Goal: Transaction & Acquisition: Book appointment/travel/reservation

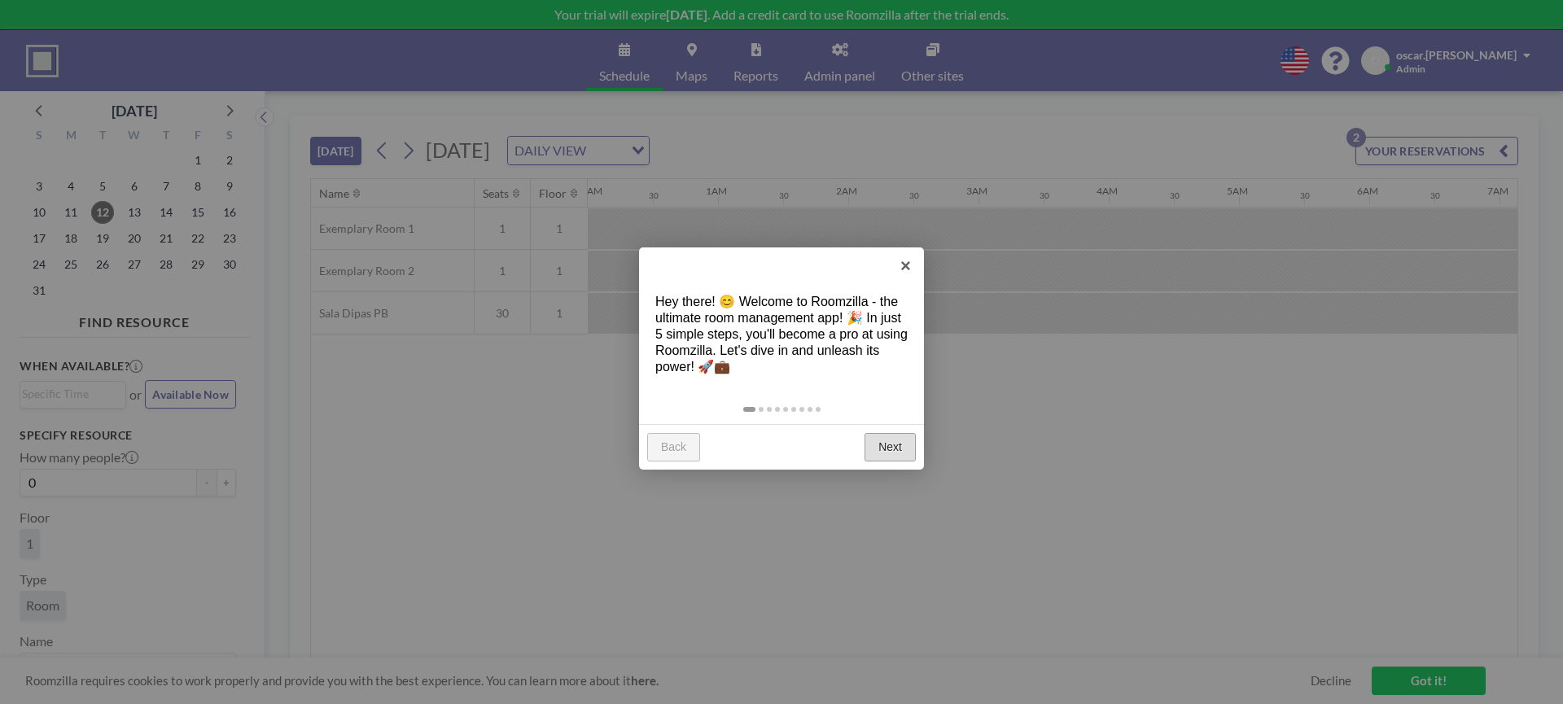
scroll to position [0, 1759]
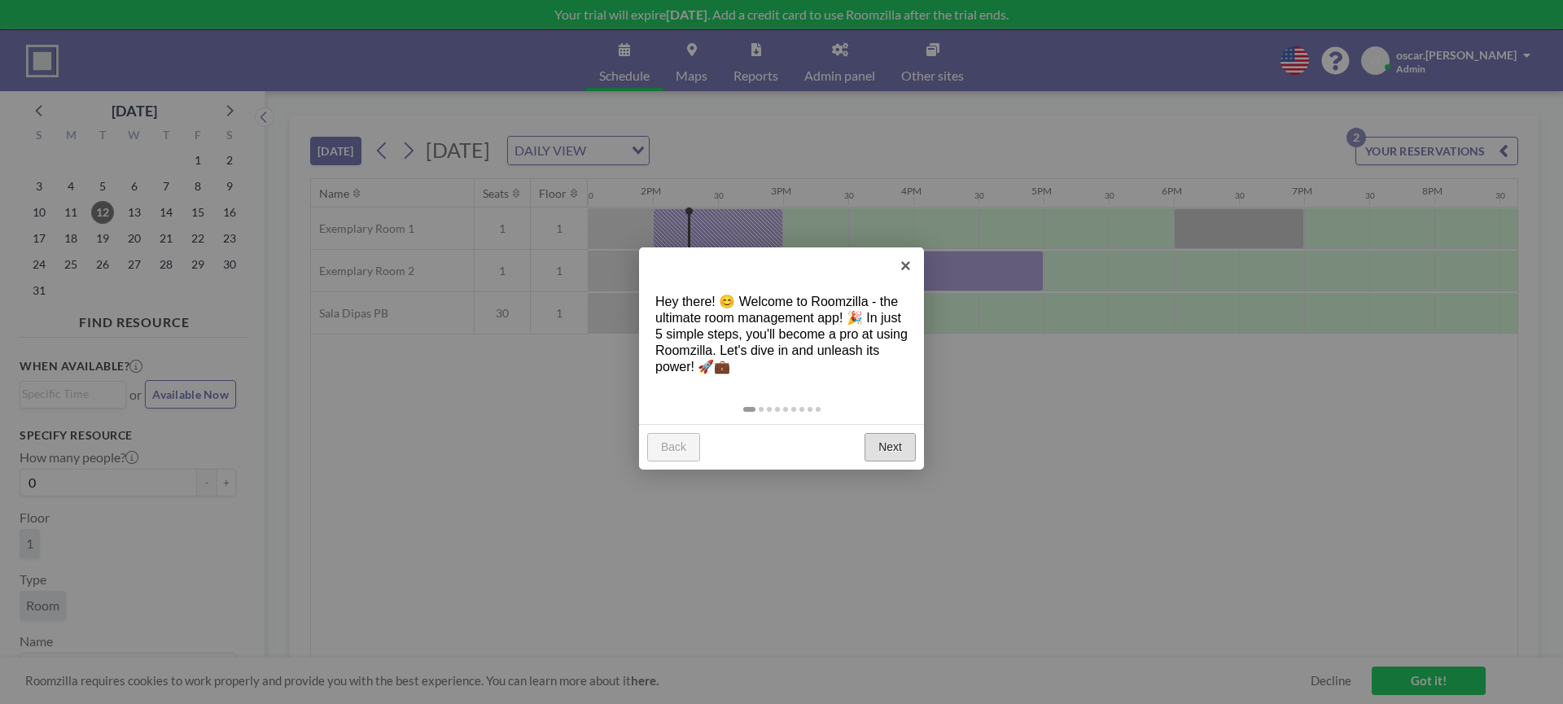
click at [897, 454] on link "Next" at bounding box center [890, 447] width 51 height 29
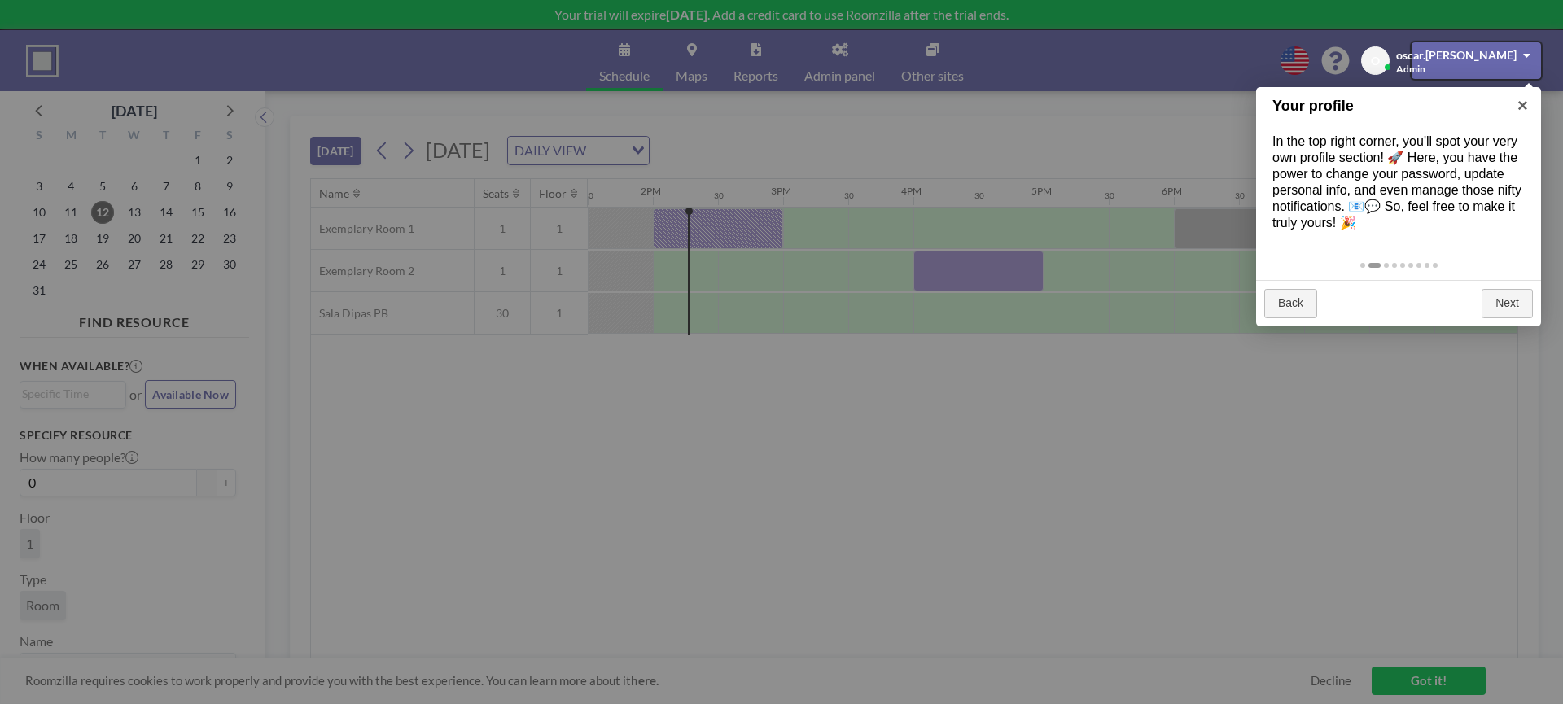
click at [984, 446] on div at bounding box center [781, 352] width 1563 height 704
click at [985, 446] on div at bounding box center [781, 352] width 1563 height 704
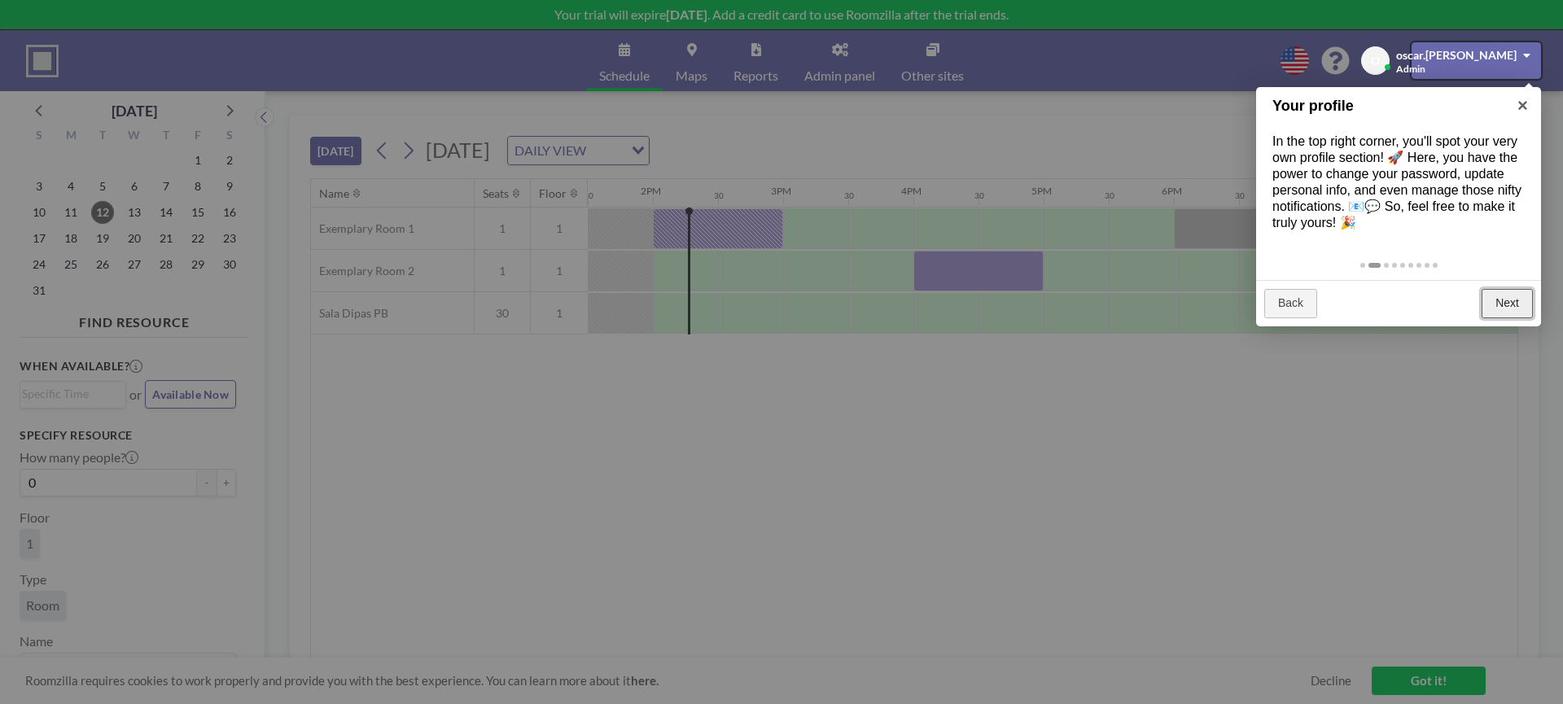
click at [1503, 300] on link "Next" at bounding box center [1507, 303] width 51 height 29
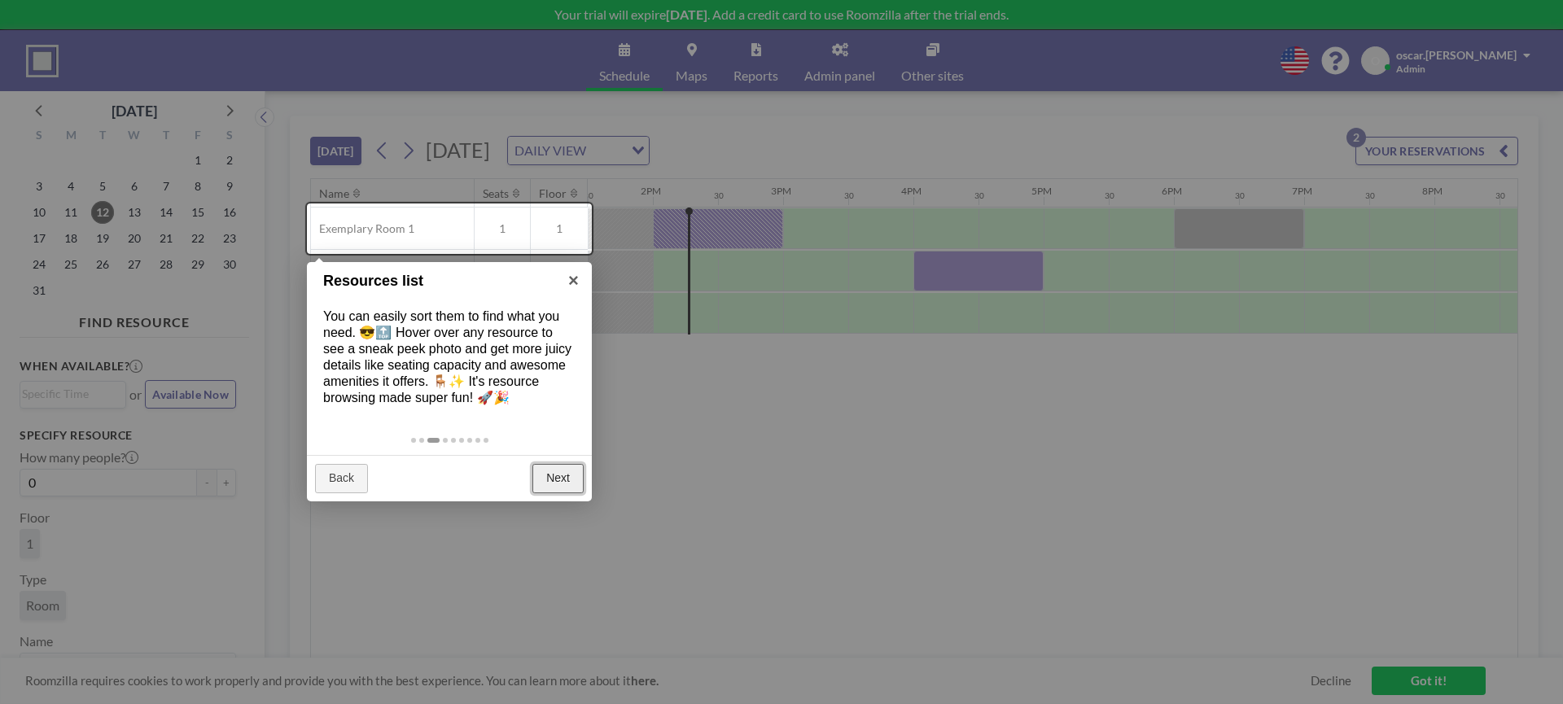
click at [563, 480] on link "Next" at bounding box center [558, 478] width 51 height 29
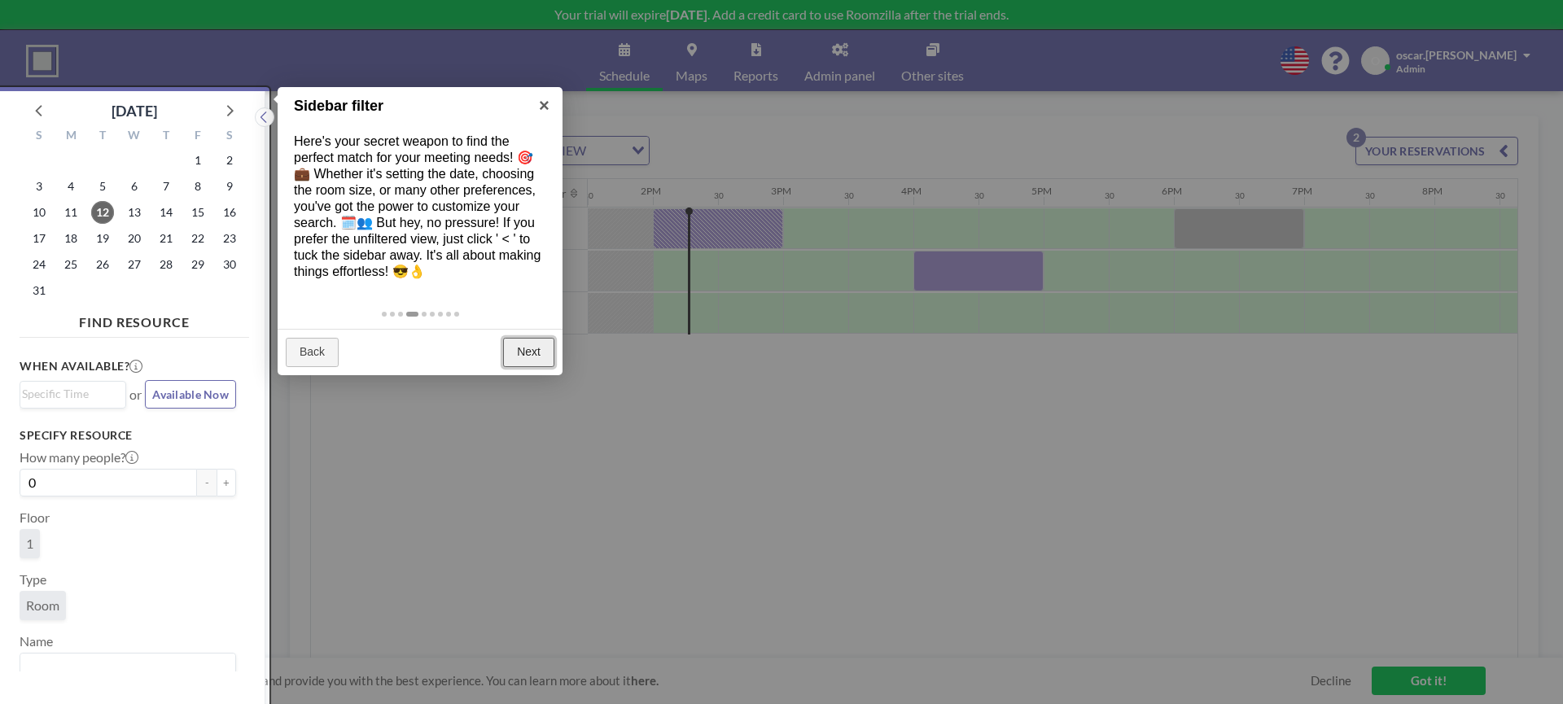
scroll to position [4, 0]
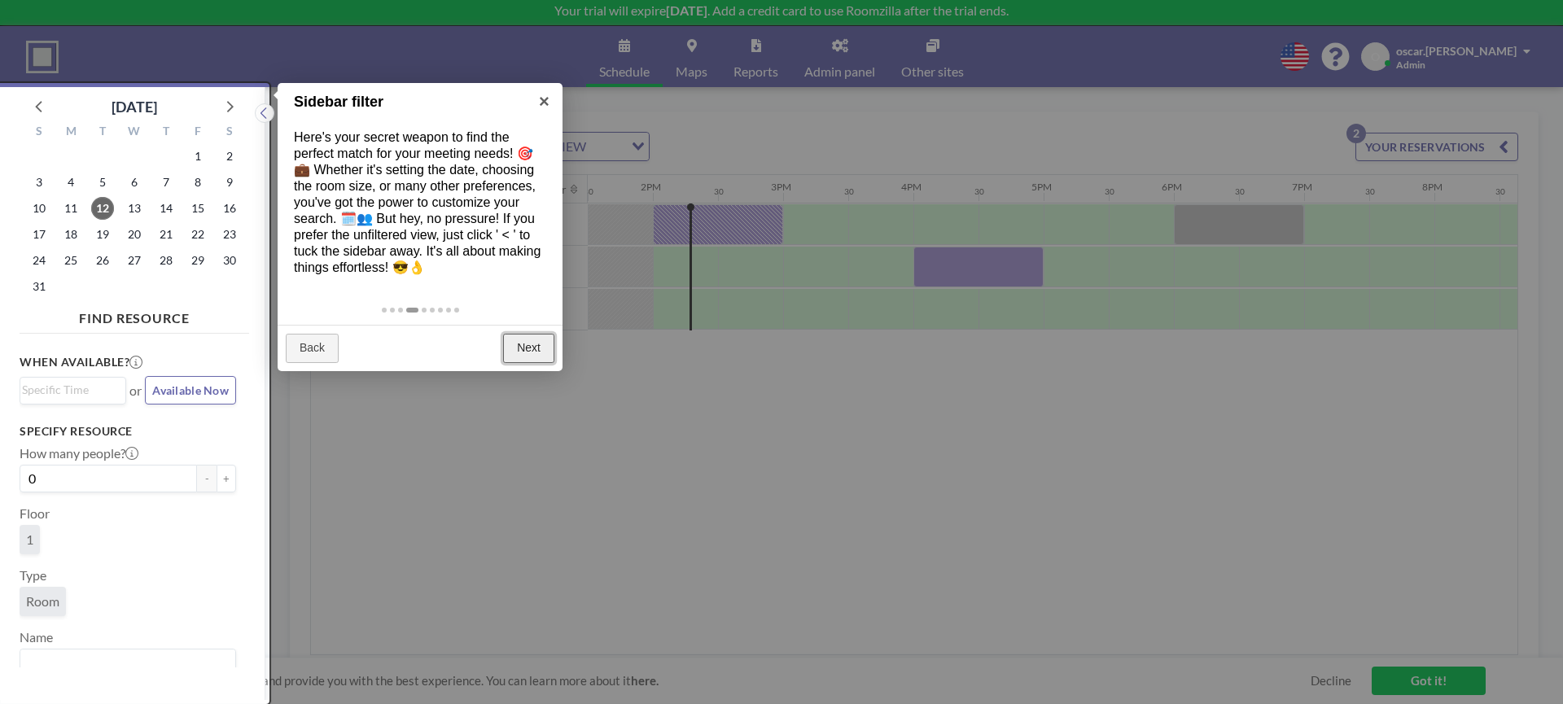
click at [528, 350] on link "Next" at bounding box center [528, 348] width 51 height 29
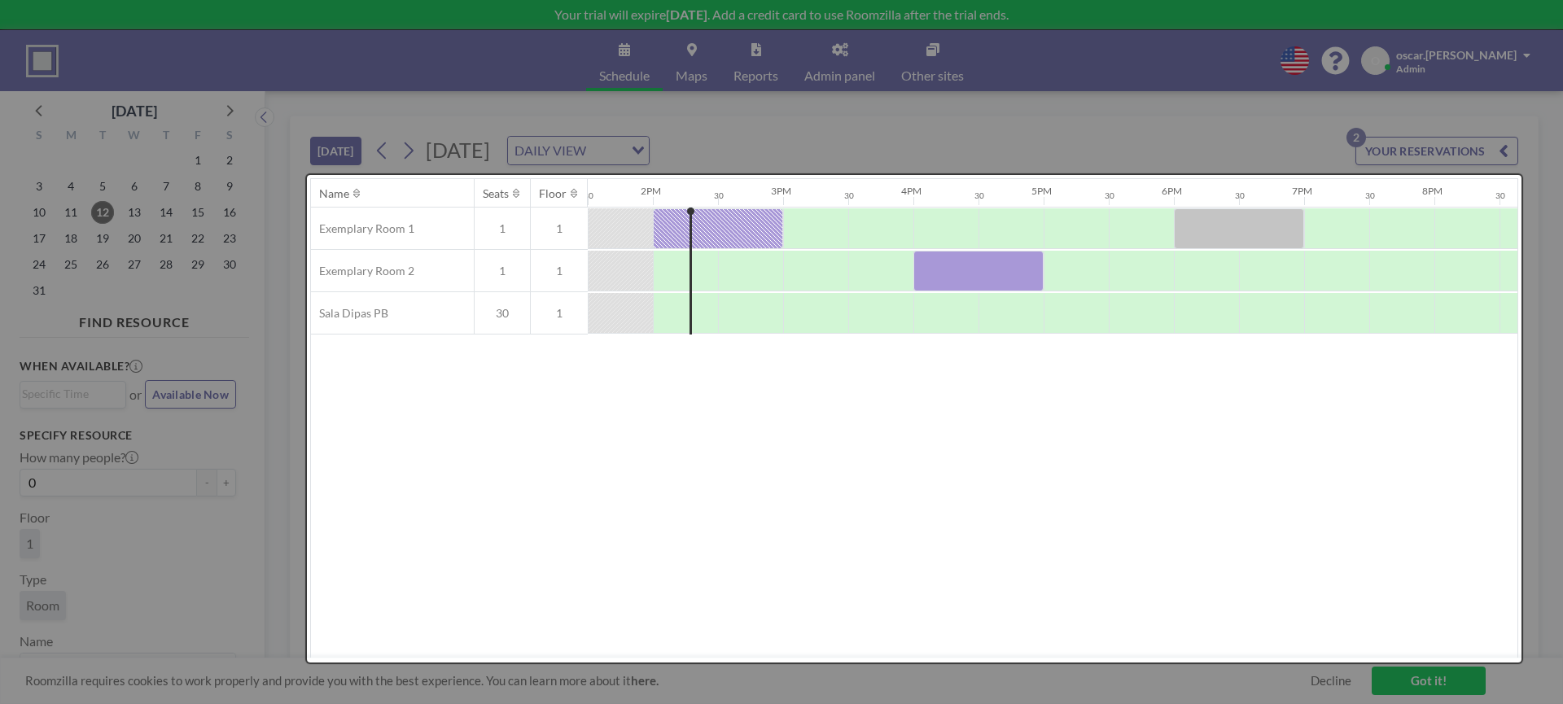
scroll to position [0, 0]
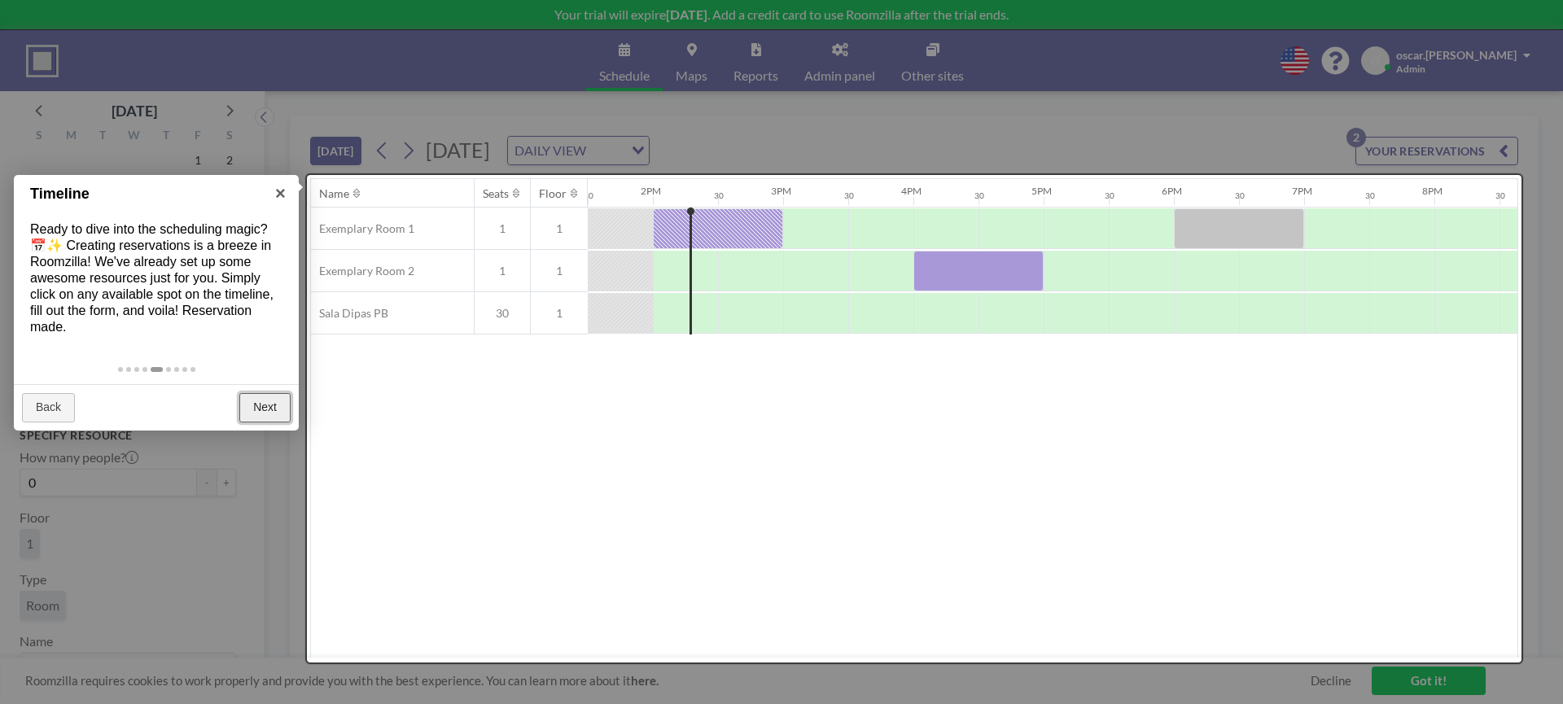
click at [252, 413] on link "Next" at bounding box center [264, 407] width 51 height 29
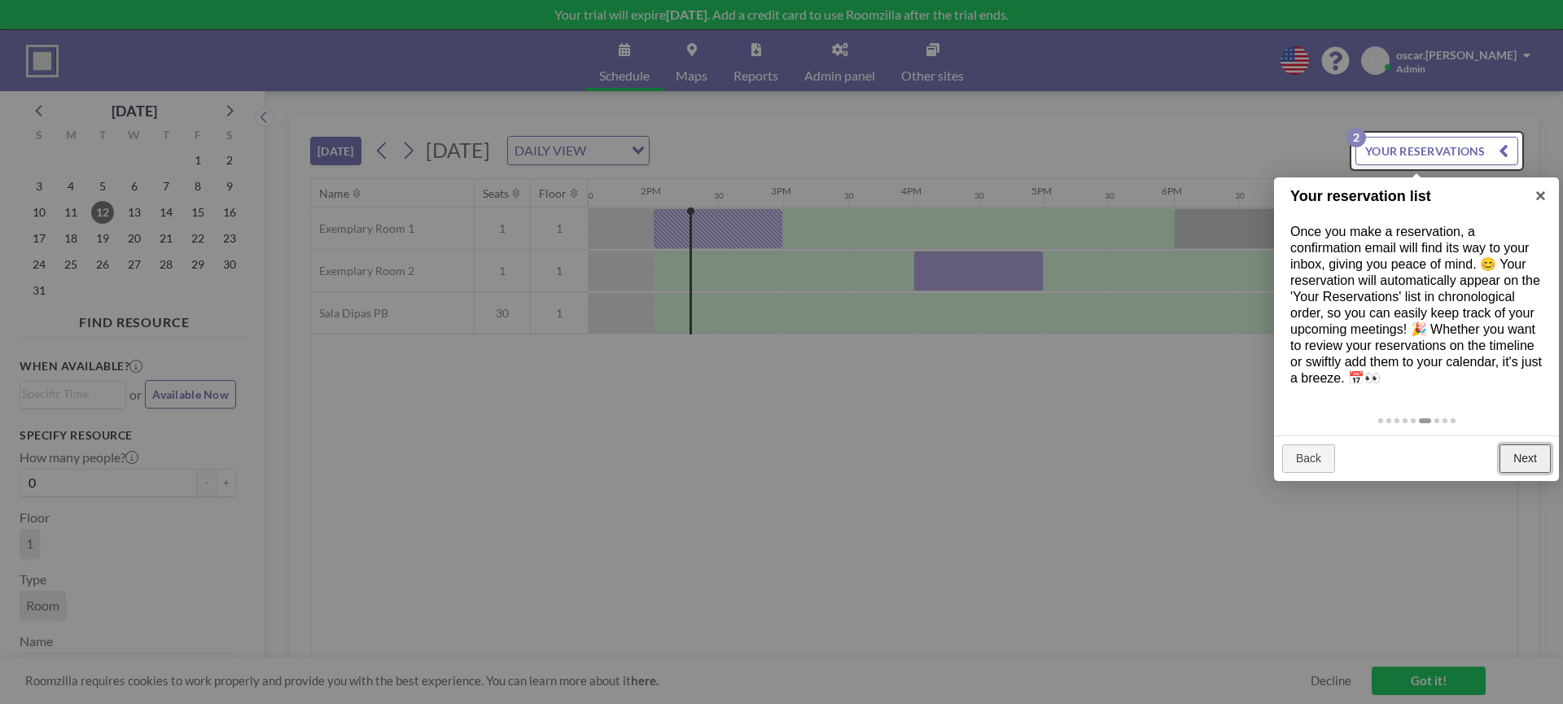
click at [1542, 466] on link "Next" at bounding box center [1525, 459] width 51 height 29
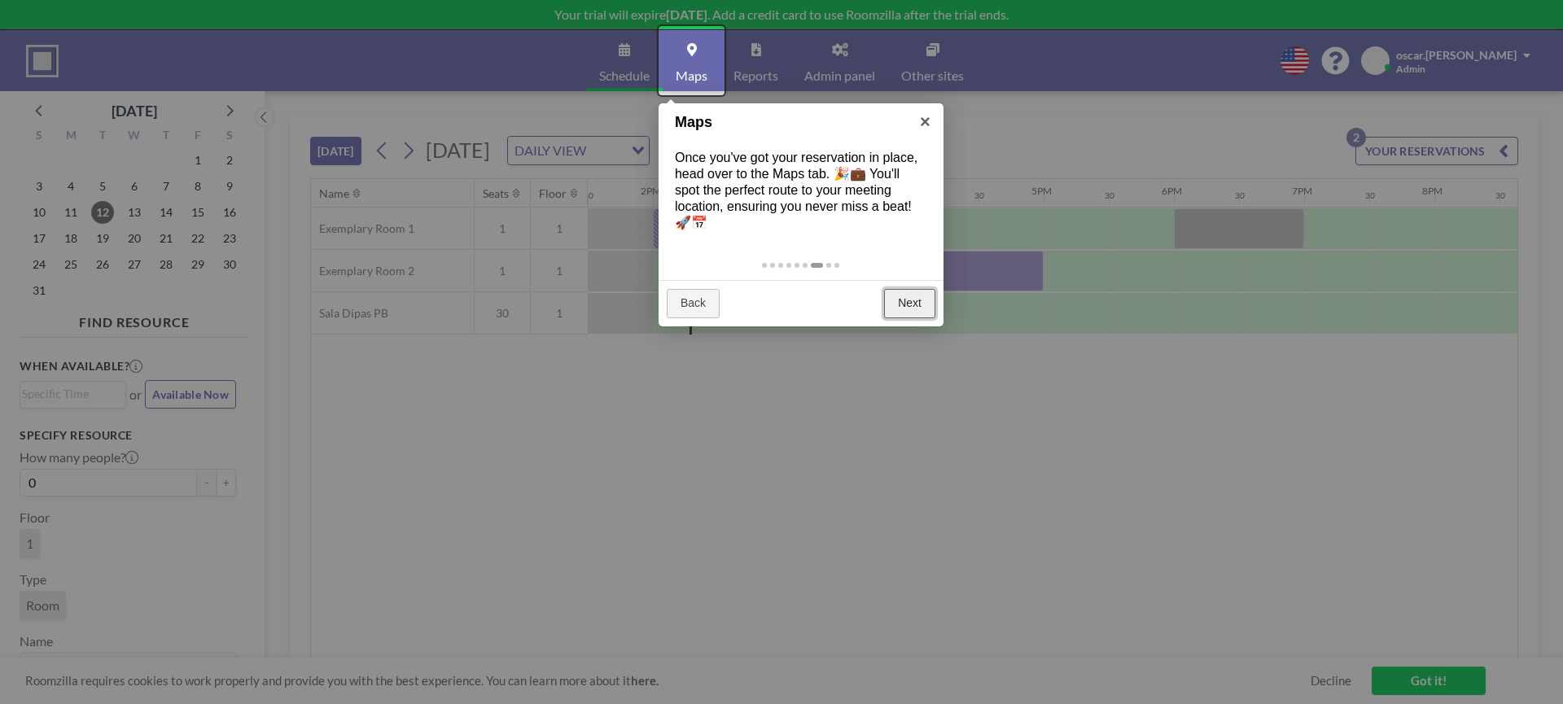
click at [933, 308] on link "Next" at bounding box center [909, 303] width 51 height 29
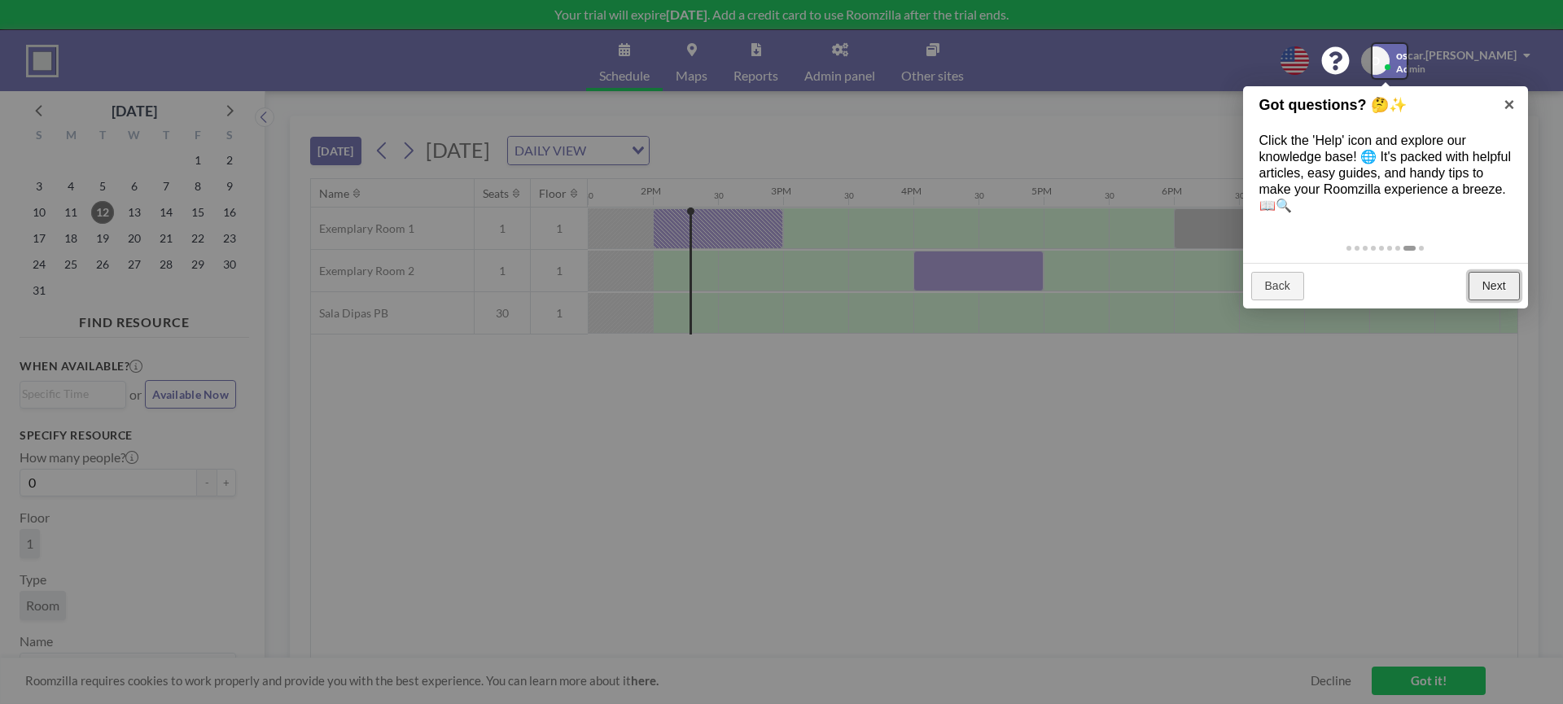
click at [1475, 287] on link "Next" at bounding box center [1494, 286] width 51 height 29
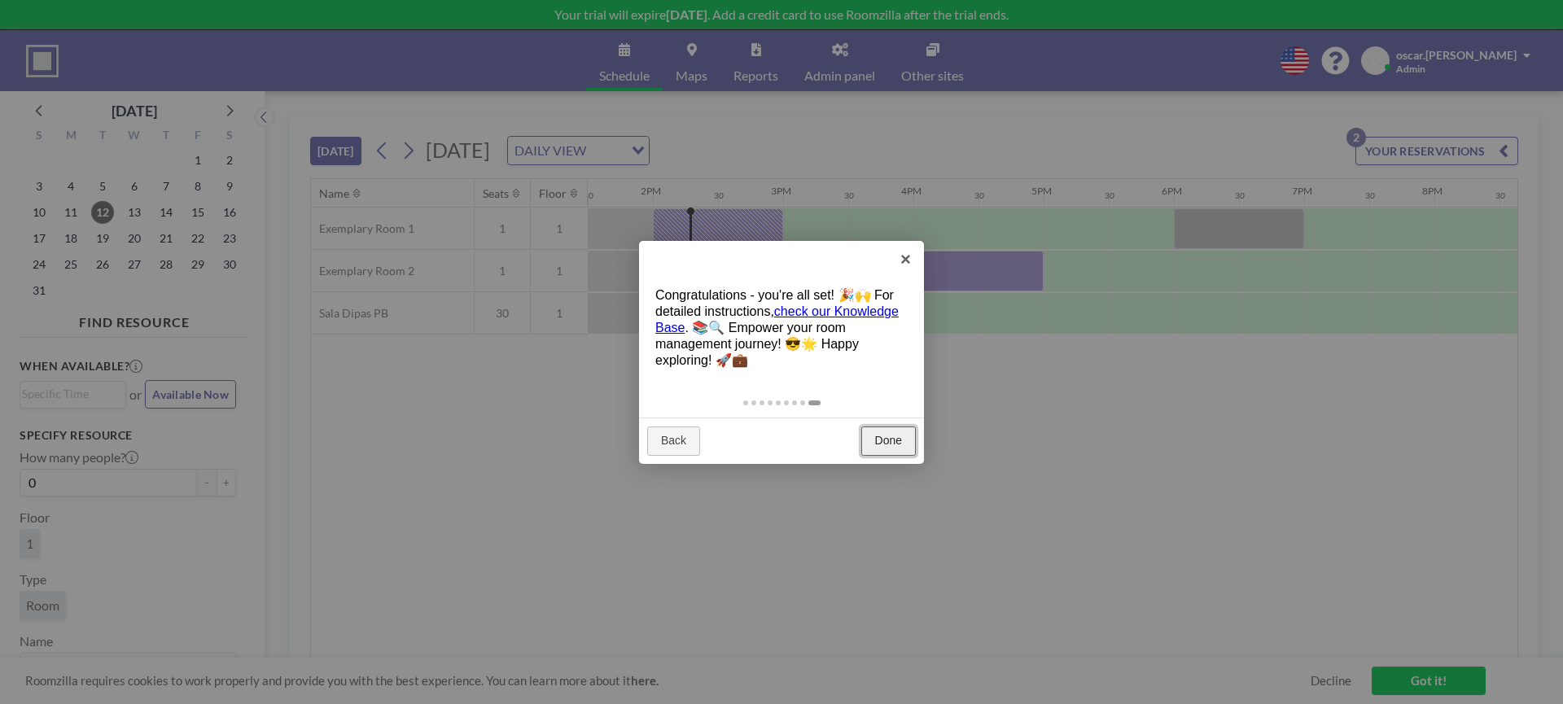
click at [902, 441] on link "Done" at bounding box center [888, 441] width 55 height 29
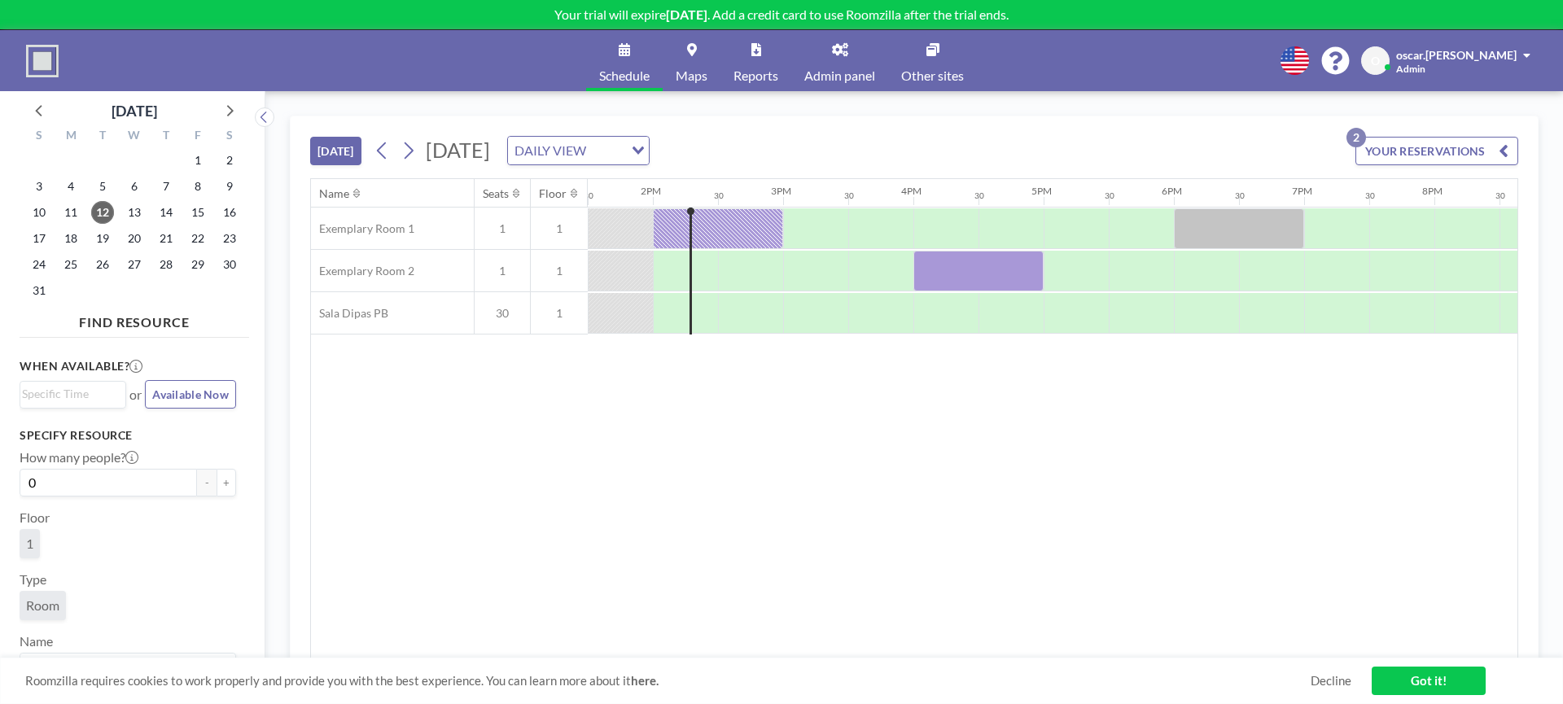
click at [1423, 682] on link "Got it!" at bounding box center [1429, 681] width 114 height 28
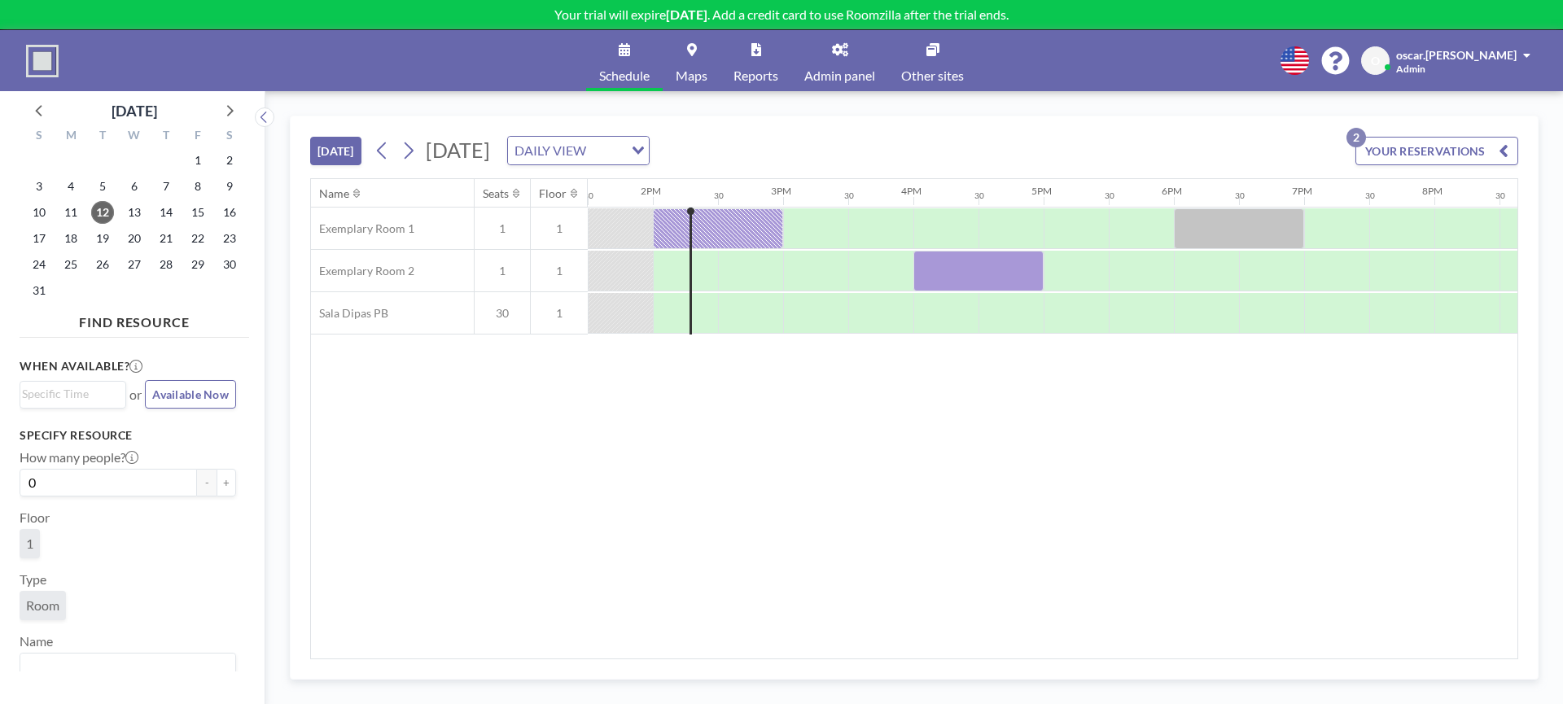
click at [644, 151] on icon "Search for option" at bounding box center [638, 151] width 11 height 8
click at [760, 204] on li "WEEKLY VIEW" at bounding box center [742, 203] width 139 height 24
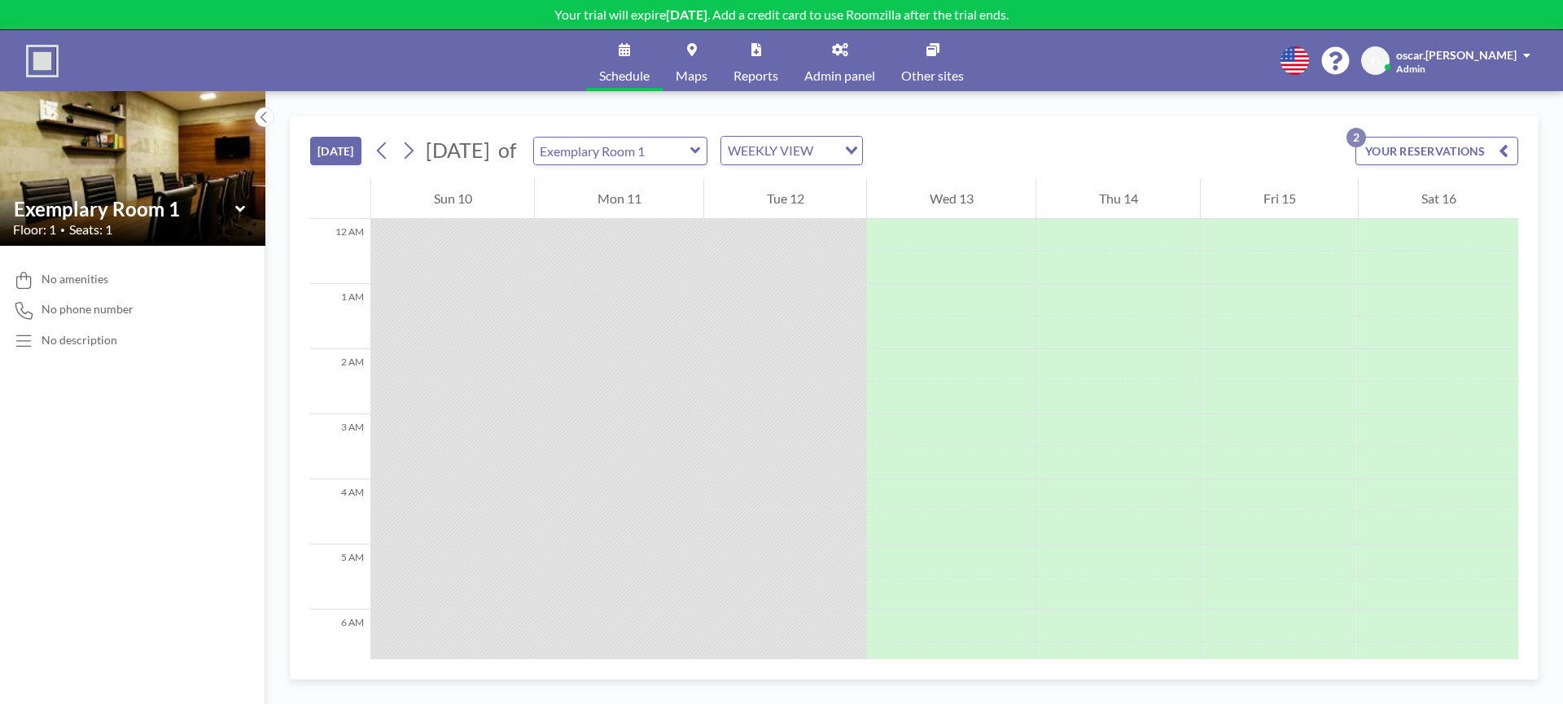
scroll to position [879, 0]
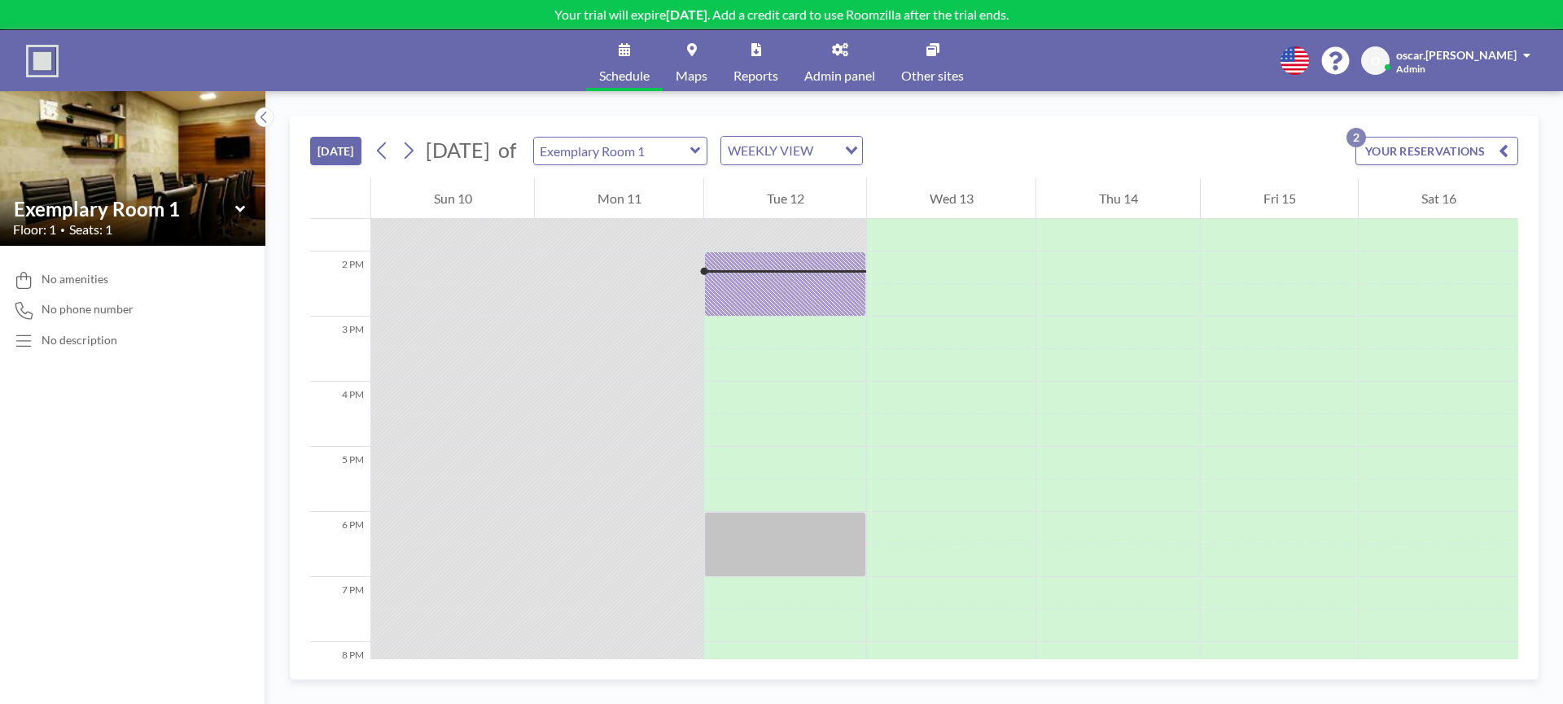
click at [701, 156] on icon at bounding box center [695, 150] width 11 height 16
type input "Sala Dipas PB"
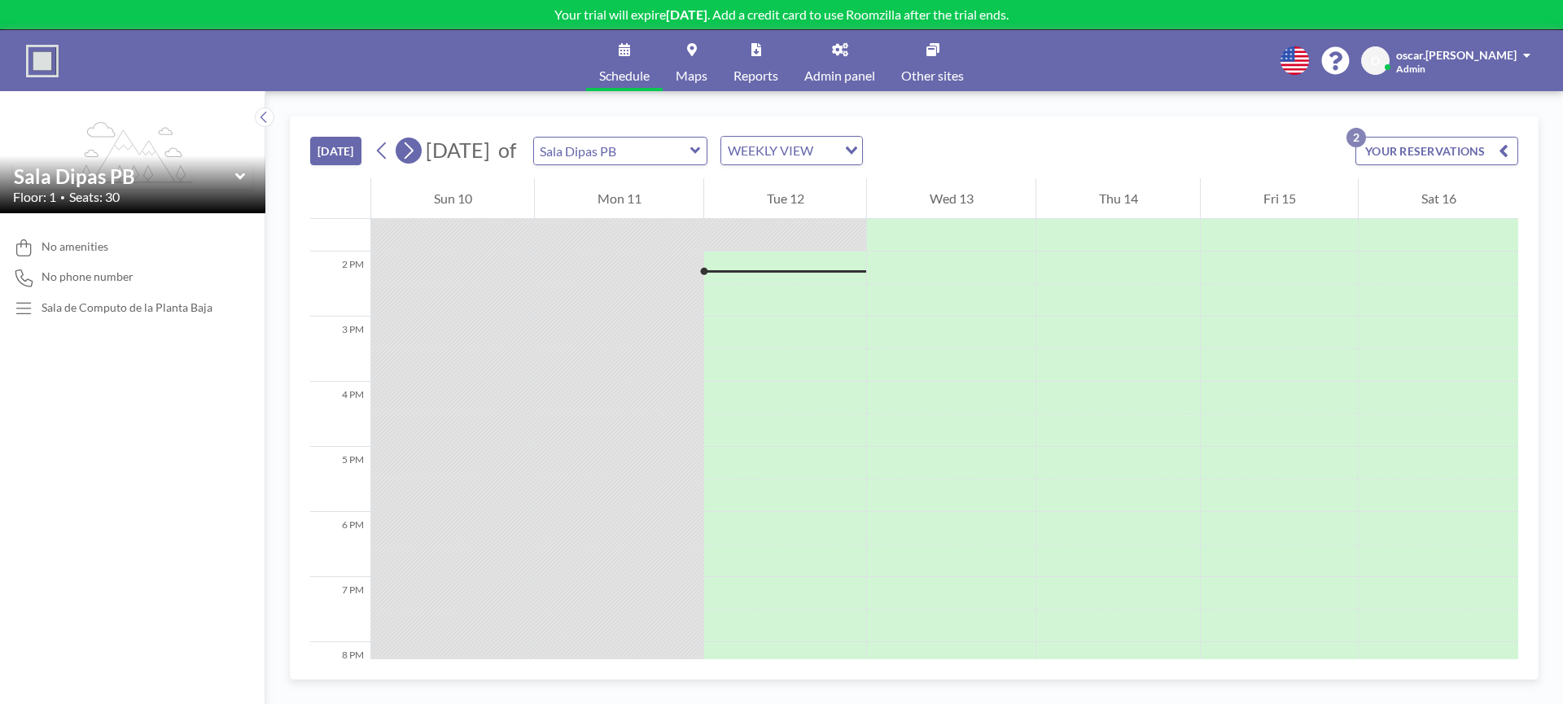
click at [414, 151] on icon at bounding box center [408, 150] width 15 height 24
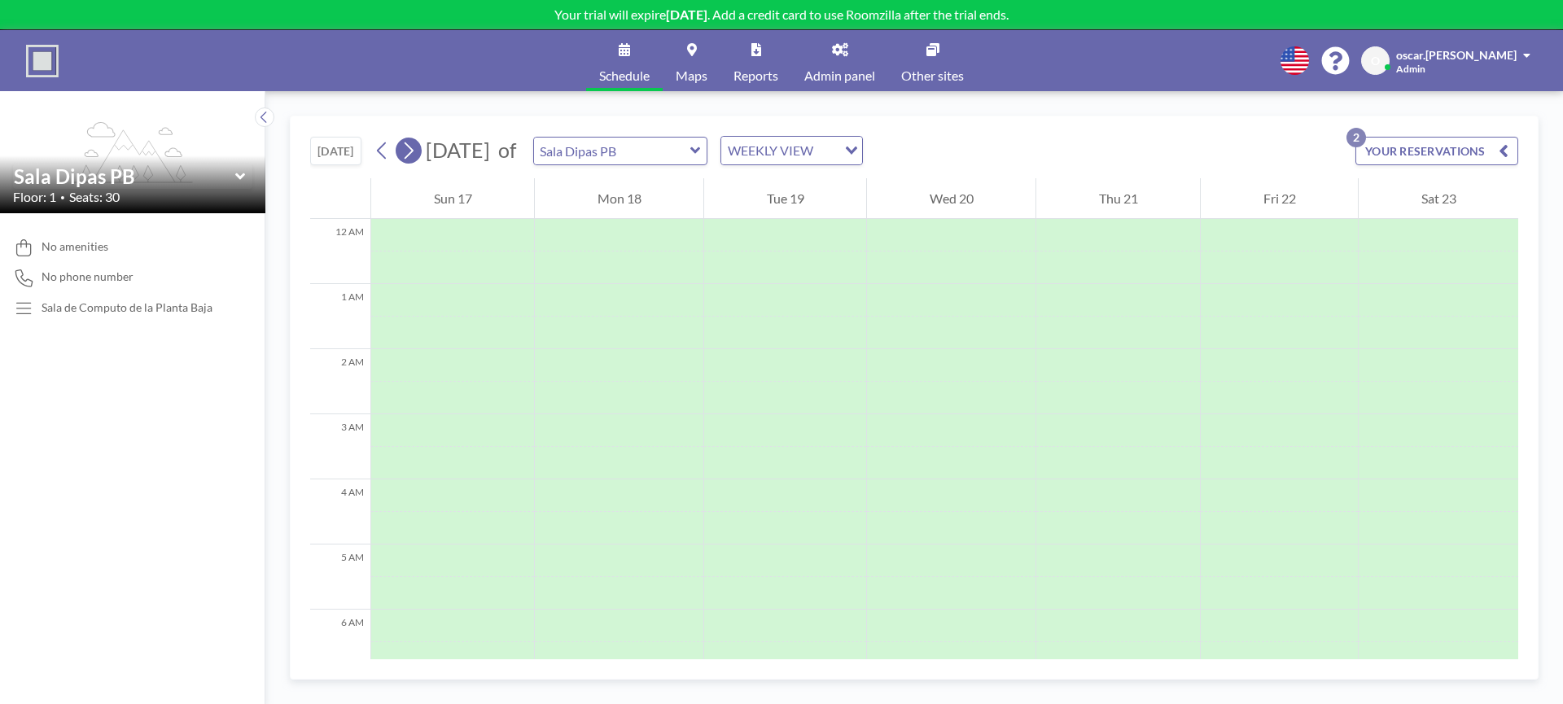
scroll to position [489, 0]
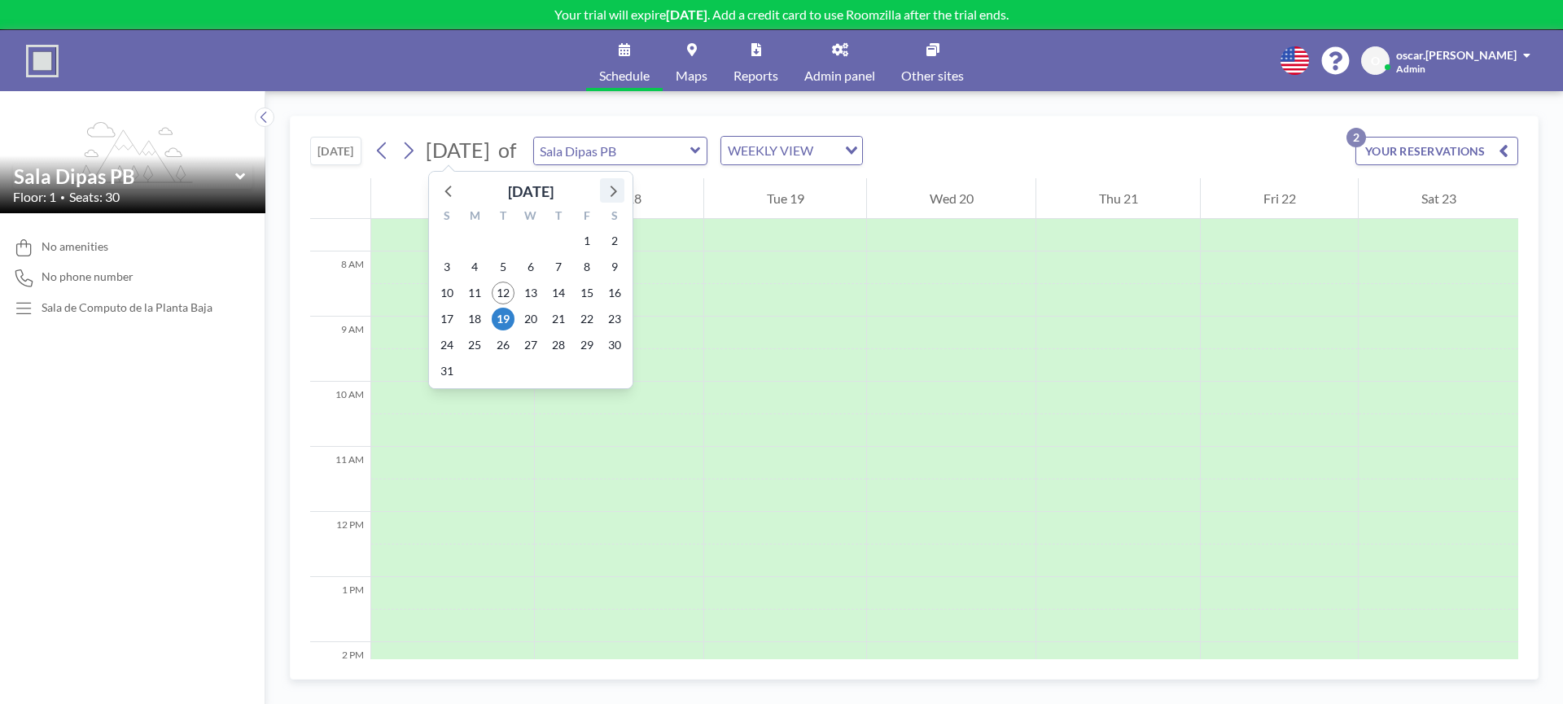
click at [619, 191] on icon at bounding box center [612, 190] width 21 height 21
click at [480, 243] on span "1" at bounding box center [474, 241] width 23 height 23
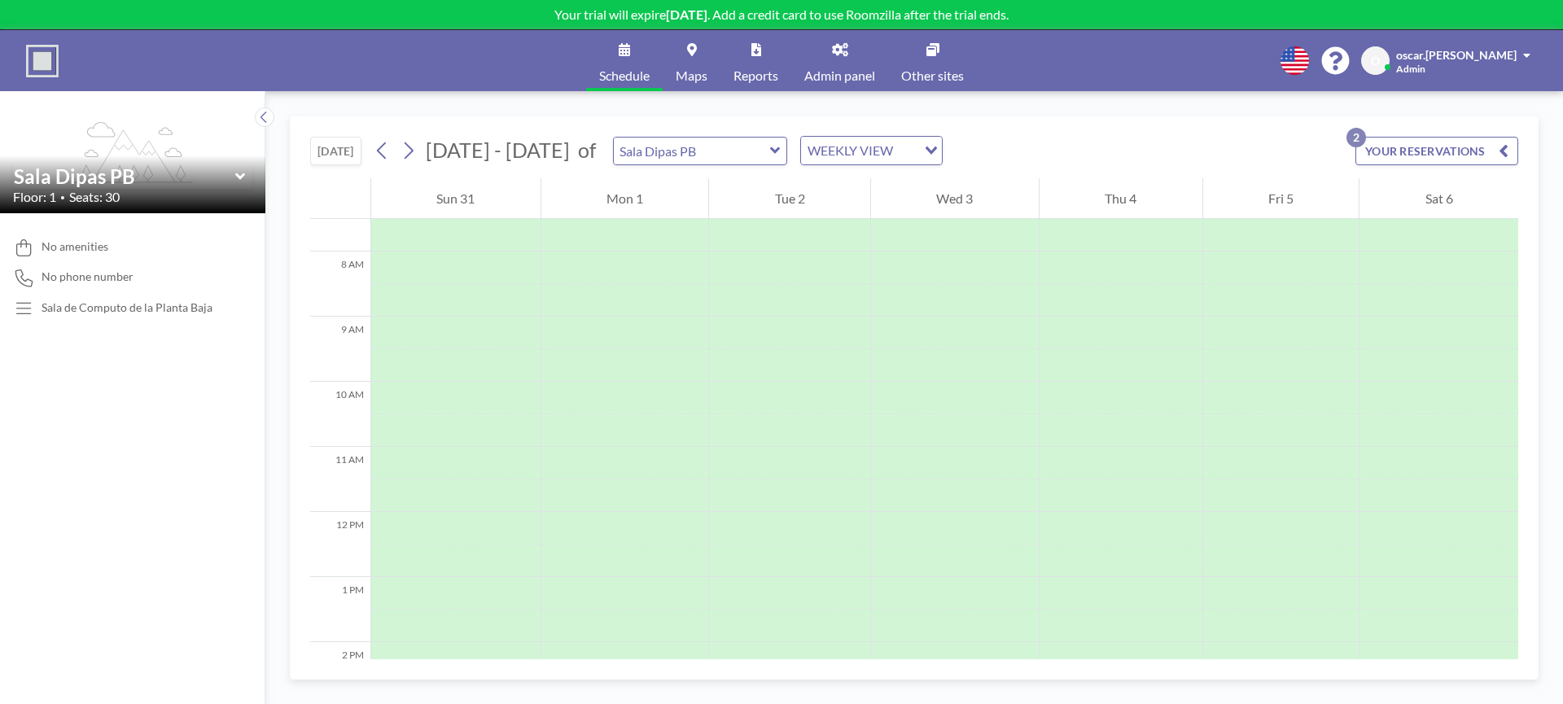
click at [1492, 151] on button "YOUR RESERVATIONS 2" at bounding box center [1437, 151] width 163 height 28
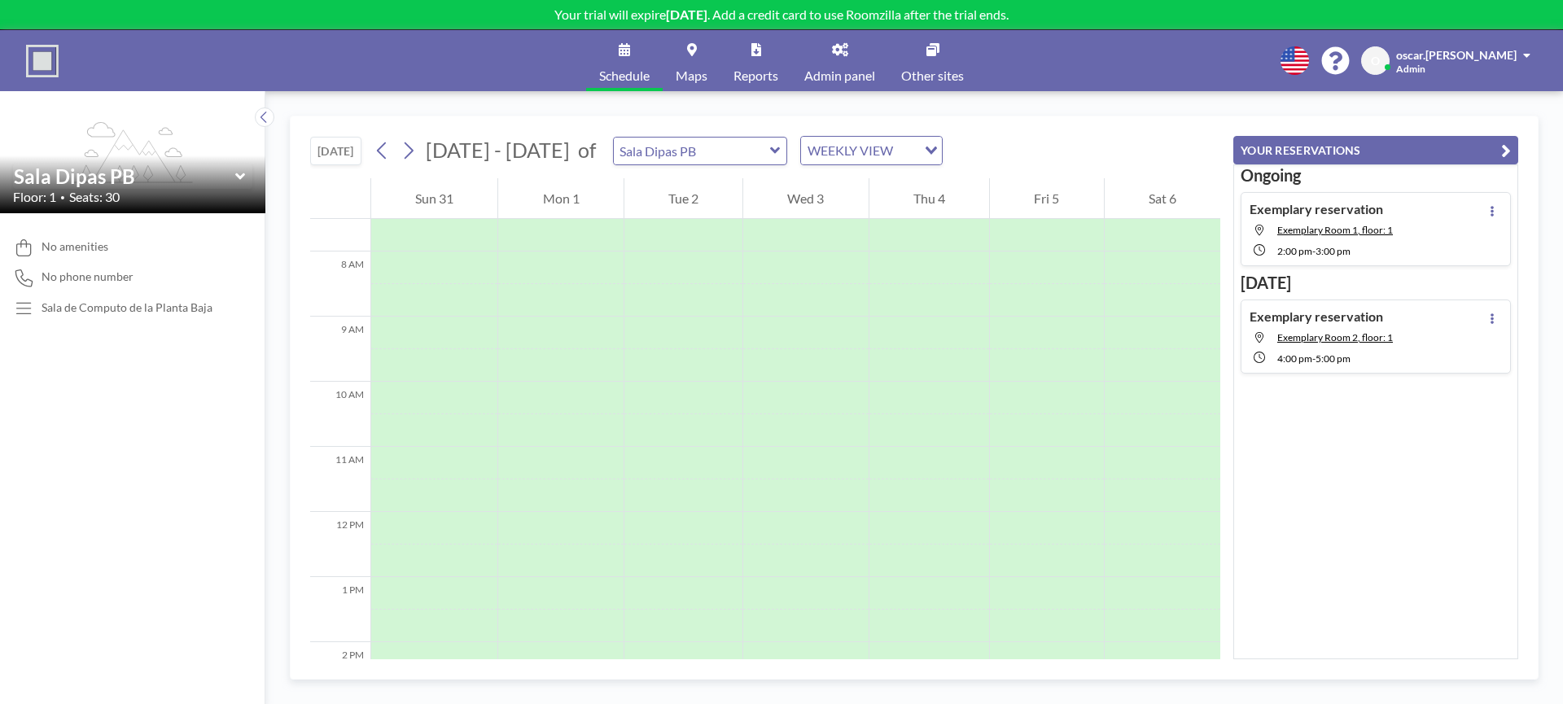
click at [1431, 417] on div "Ongoing Exemplary reservation Exemplary Room 1, floor: 1 2:00 PM - 3:00 PM Toda…" at bounding box center [1376, 411] width 285 height 495
click at [1506, 151] on icon "button" at bounding box center [1507, 151] width 10 height 20
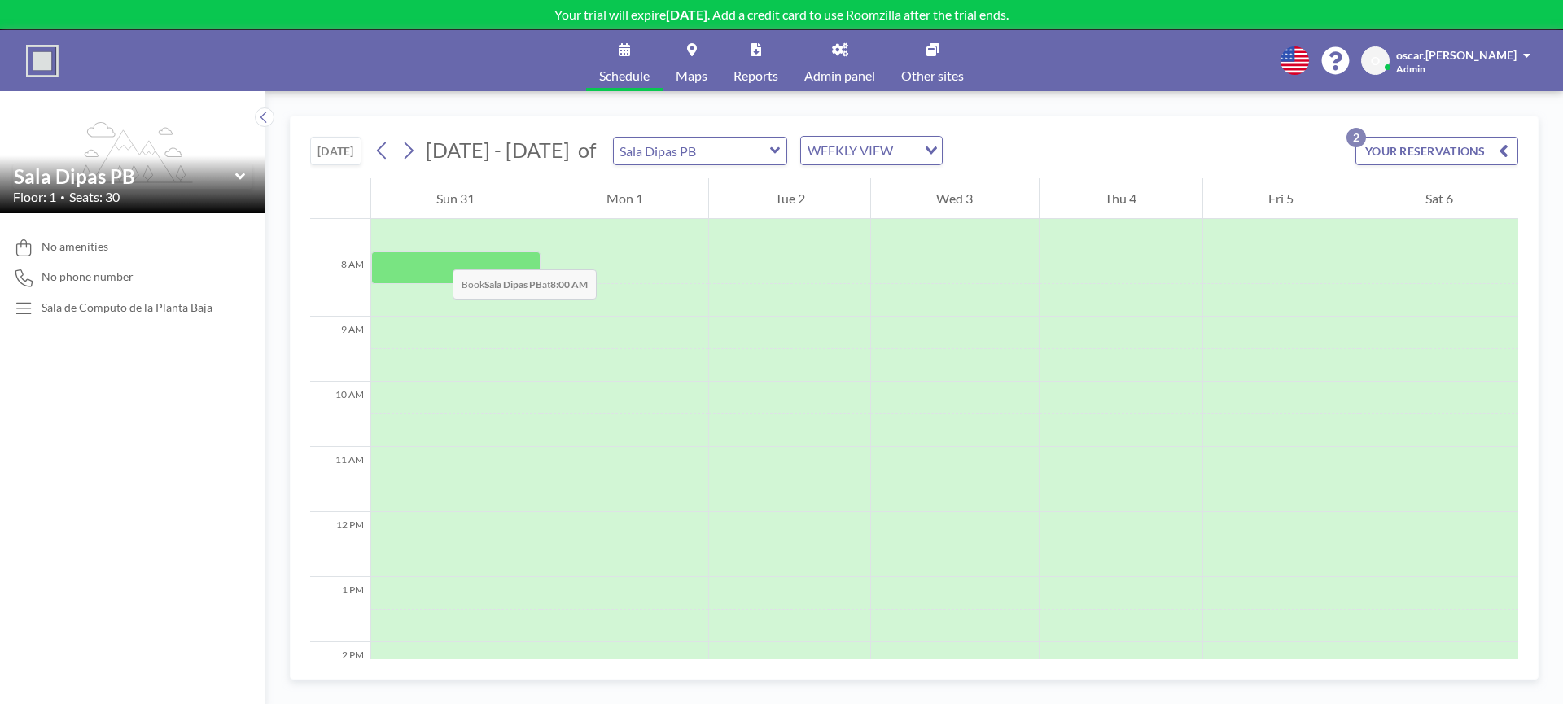
click at [436, 253] on div at bounding box center [455, 268] width 169 height 33
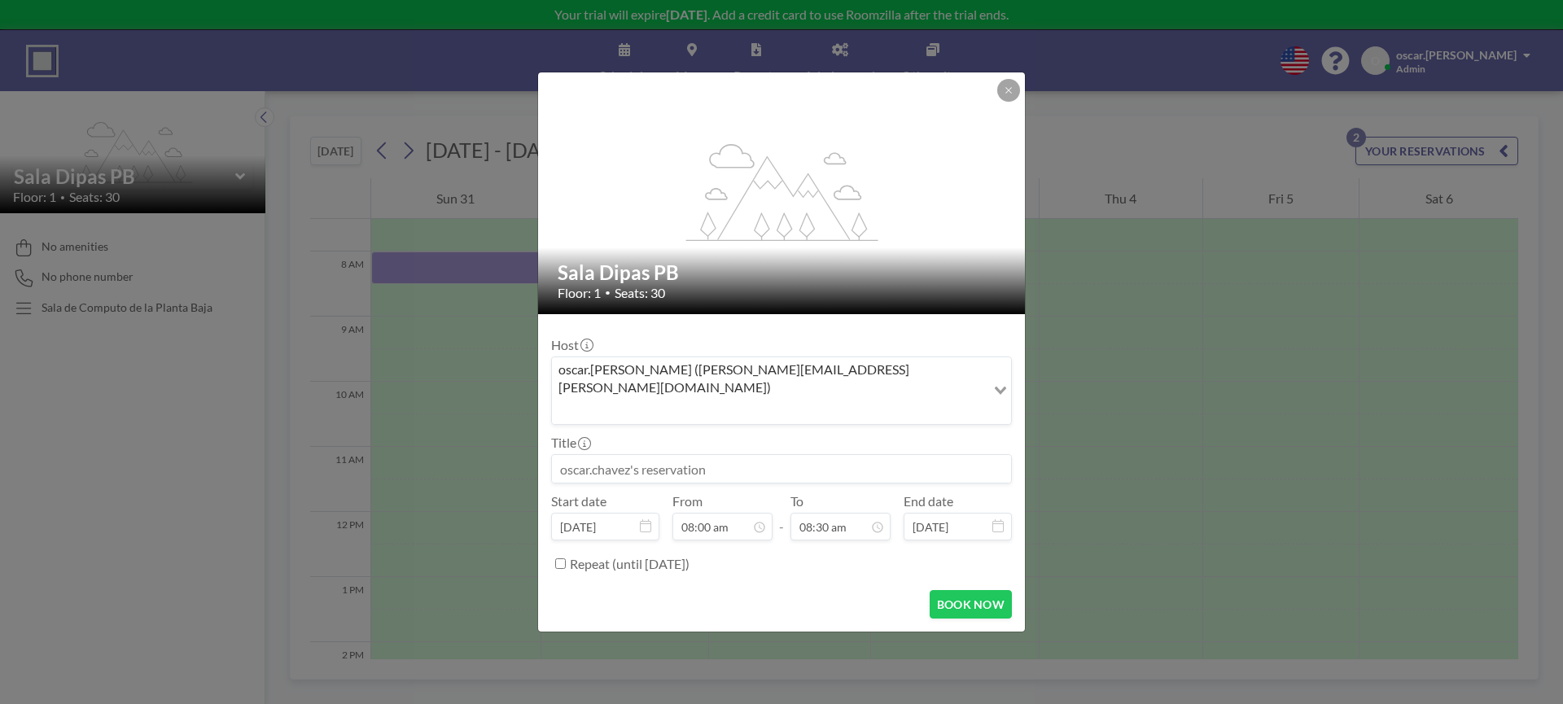
click at [641, 455] on input at bounding box center [781, 469] width 459 height 28
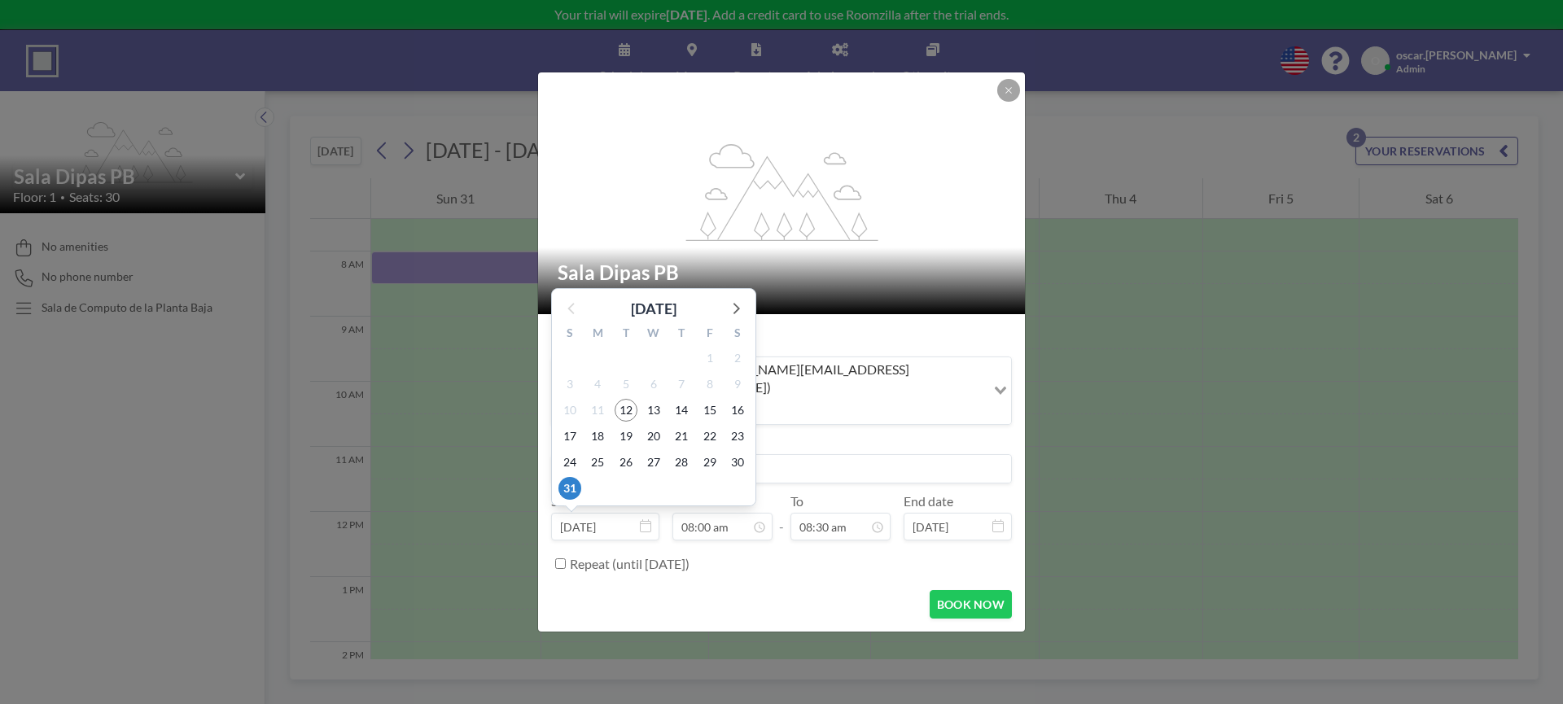
type input "Capacitación Contratistas"
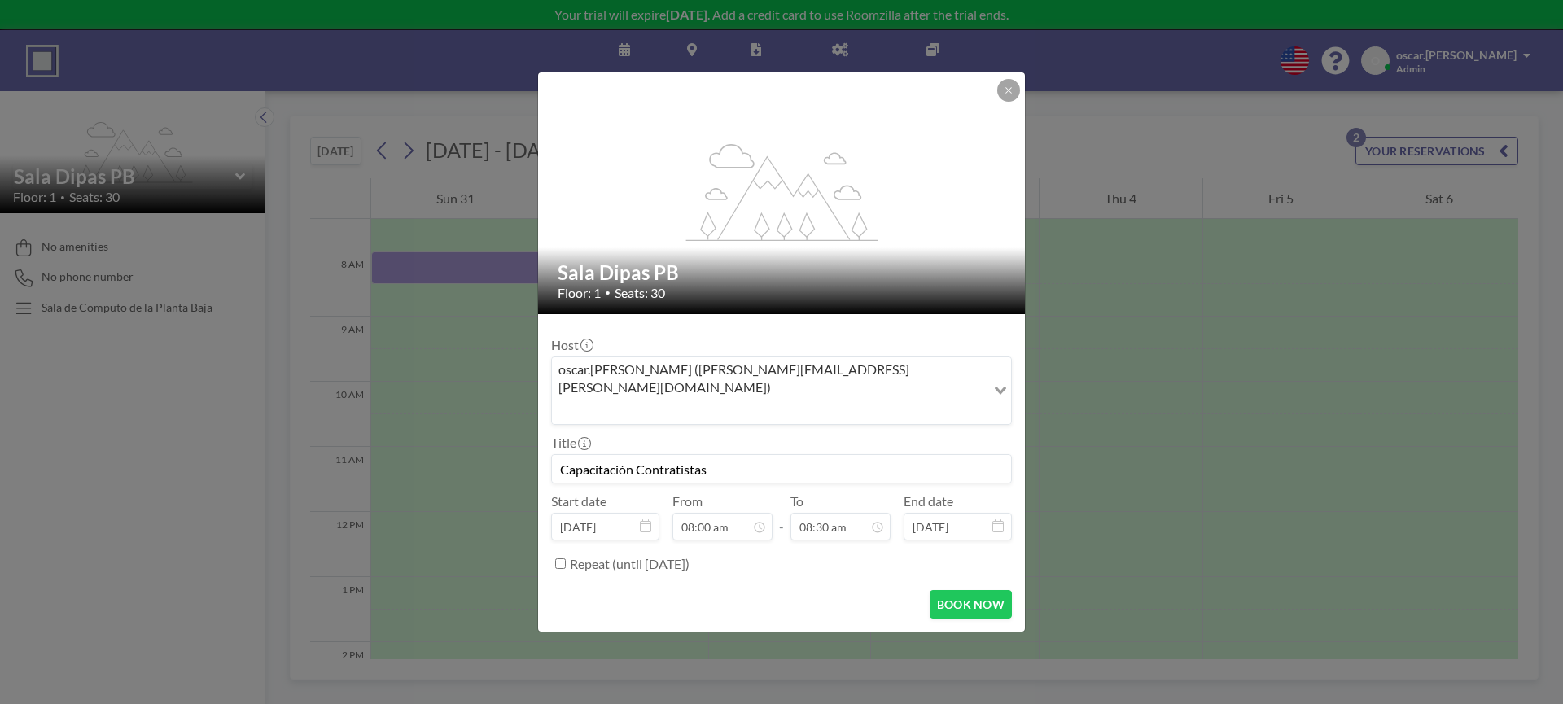
click at [649, 520] on icon at bounding box center [645, 526] width 11 height 13
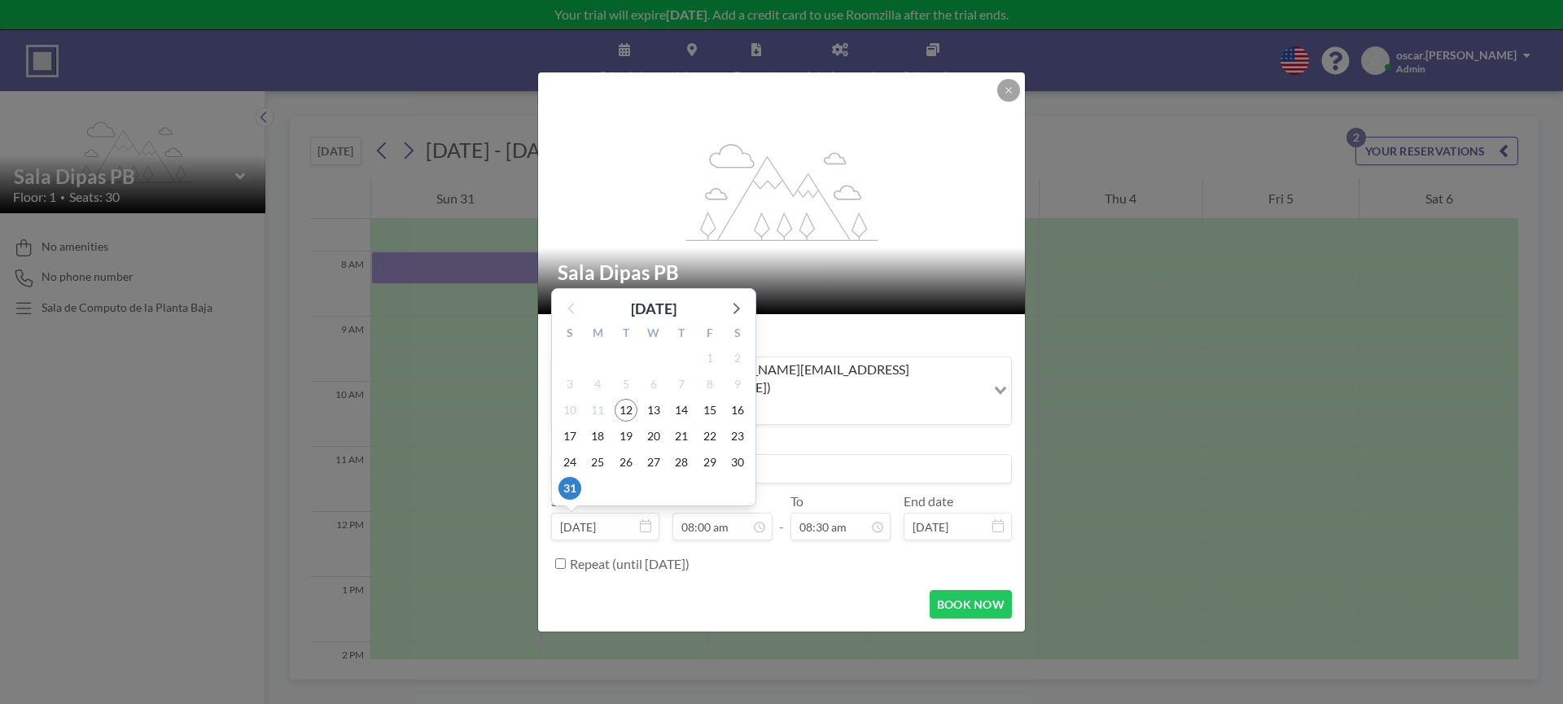
click at [609, 513] on input "Aug 31, 2025" at bounding box center [605, 527] width 108 height 28
click at [740, 297] on icon at bounding box center [735, 307] width 21 height 21
click at [602, 373] on span "1" at bounding box center [597, 384] width 23 height 23
type input "Sep 1, 2025"
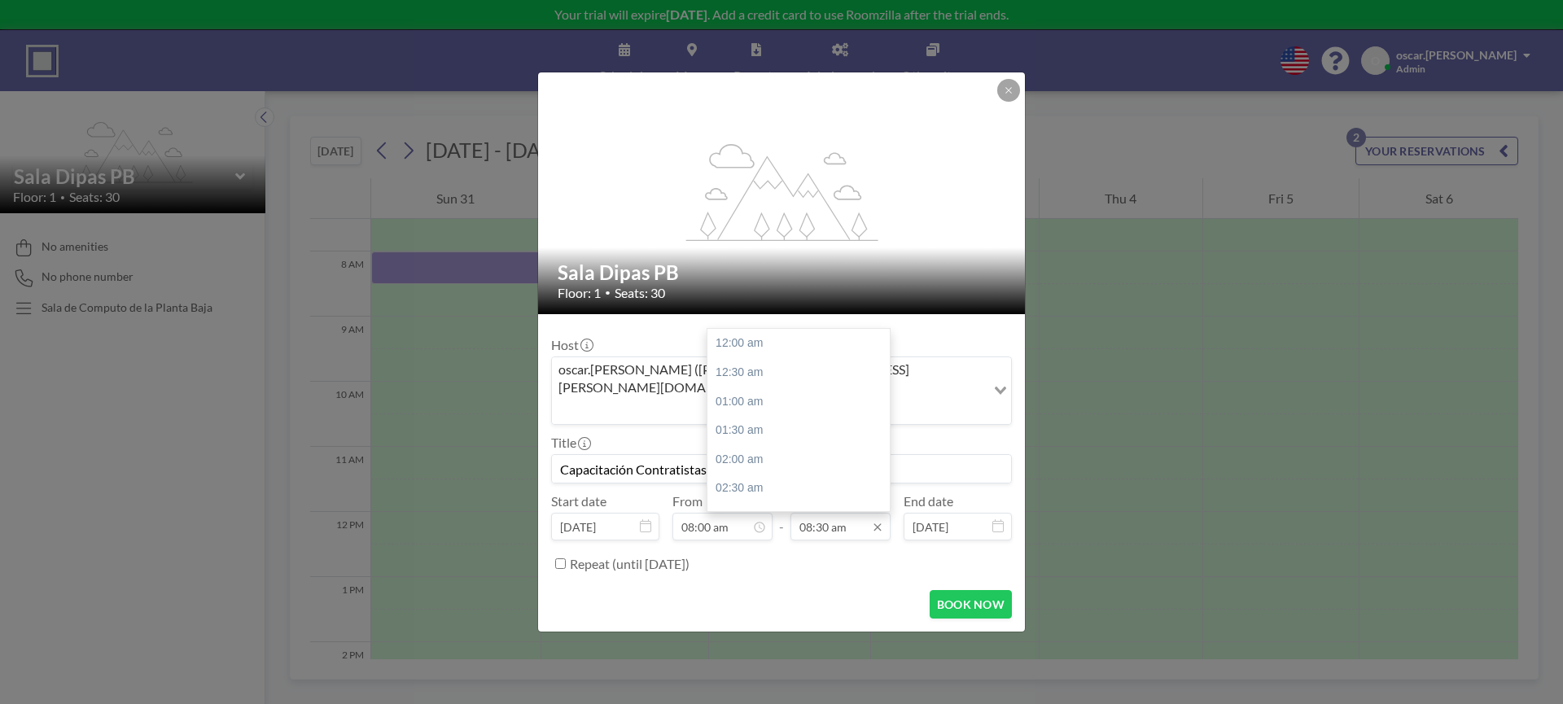
scroll to position [484, 0]
click at [838, 513] on input "08:30 am" at bounding box center [841, 527] width 100 height 28
click at [758, 391] on div "05:00 pm" at bounding box center [803, 405] width 191 height 29
type input "05:00 pm"
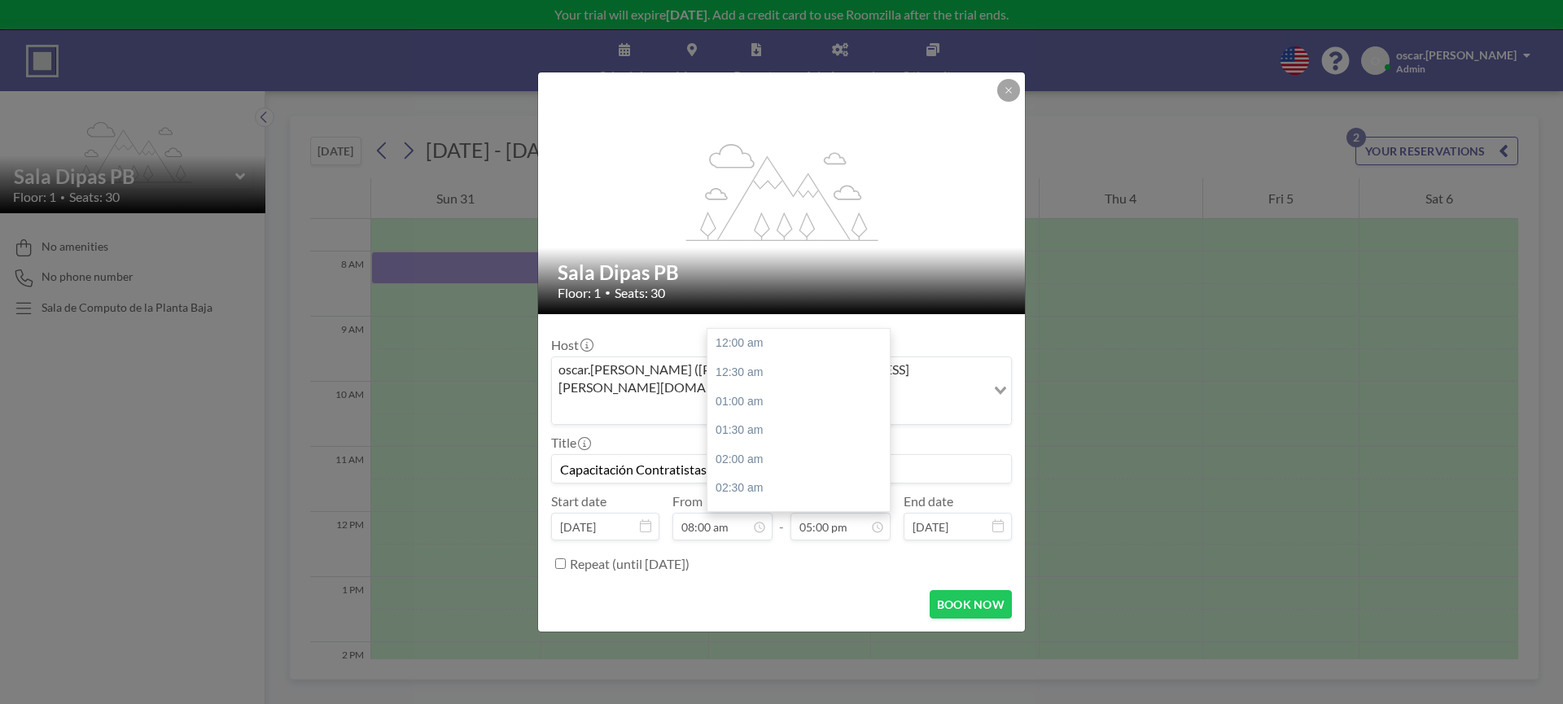
scroll to position [969, 0]
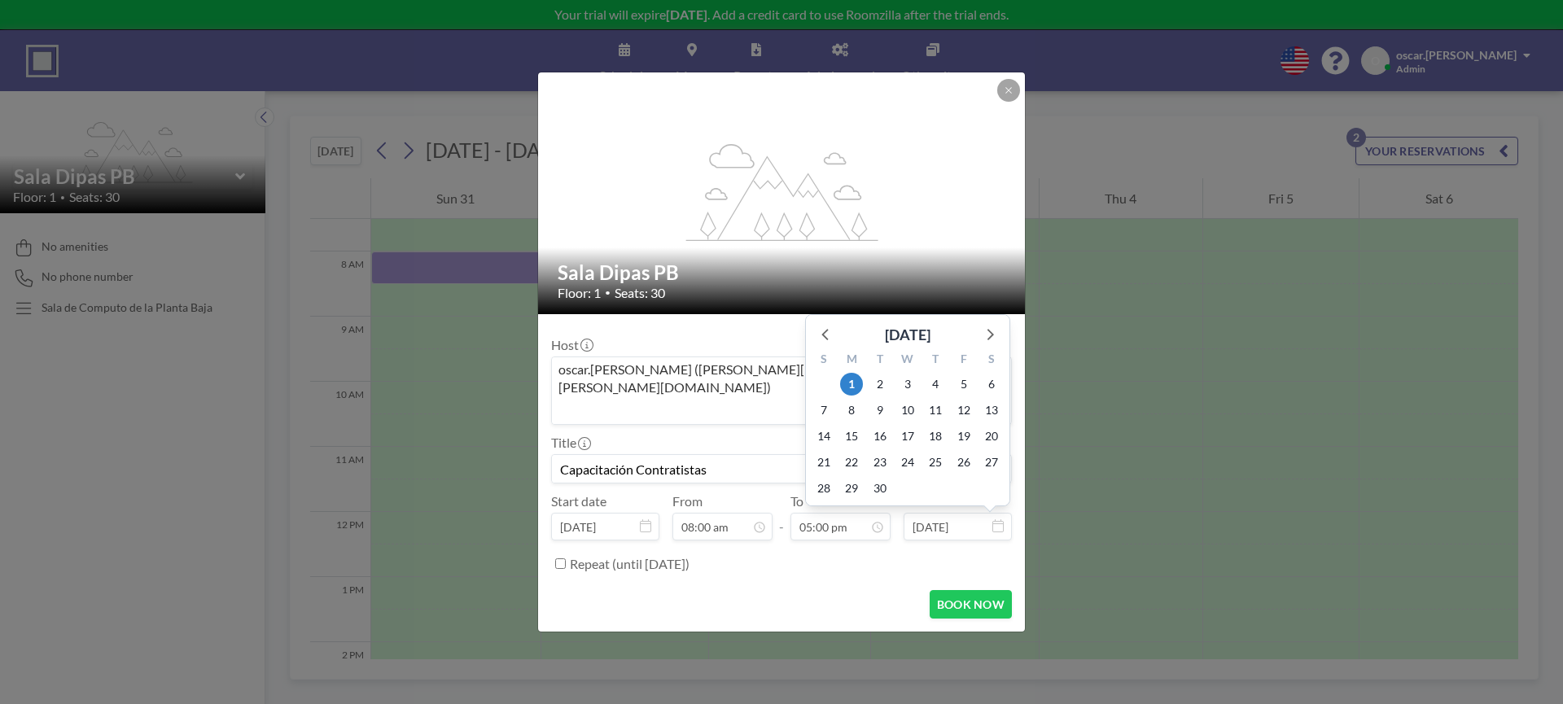
click at [932, 513] on input "Sep 1, 2025" at bounding box center [958, 527] width 108 height 28
click at [943, 373] on span "4" at bounding box center [935, 384] width 23 height 23
type input "Sep 4, 2025"
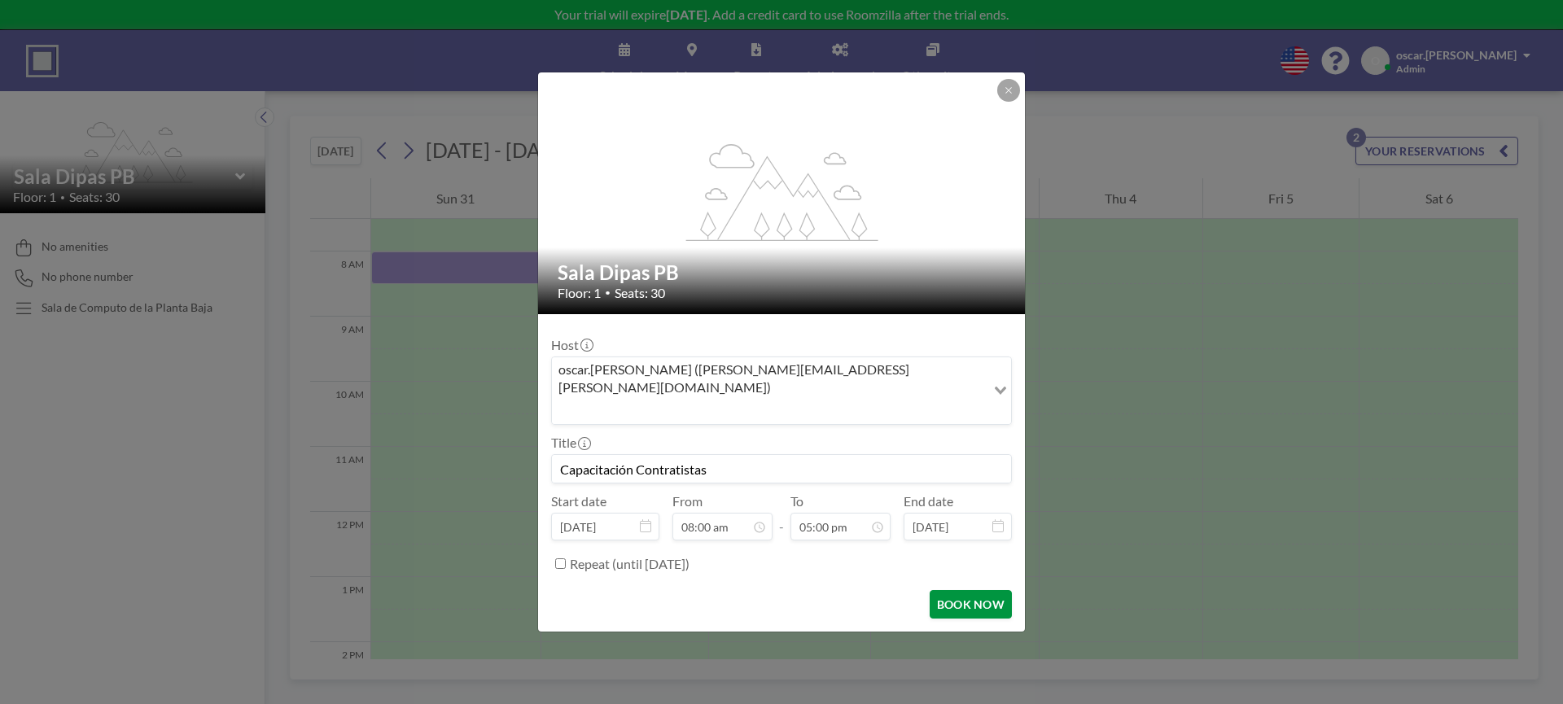
click at [952, 590] on button "BOOK NOW" at bounding box center [971, 604] width 82 height 28
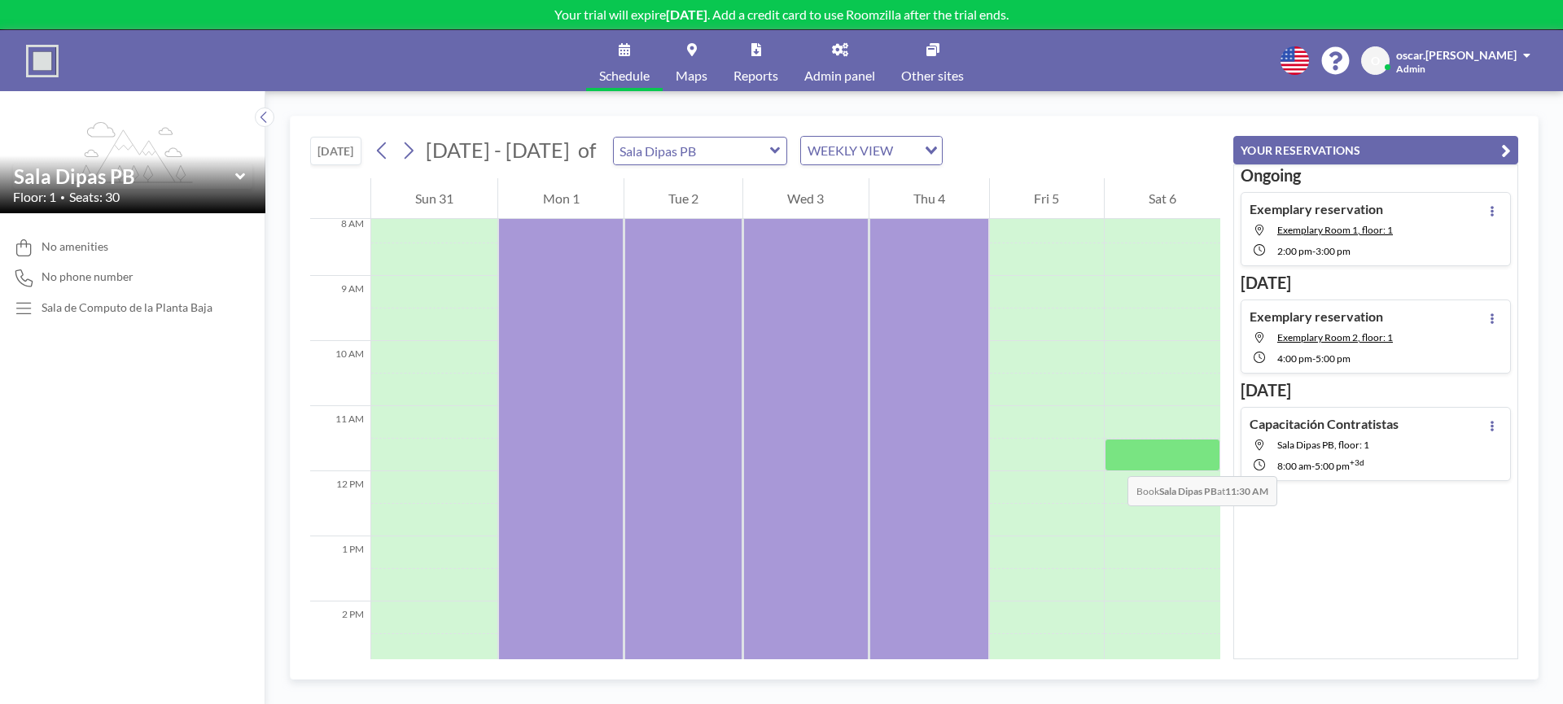
scroll to position [407, 0]
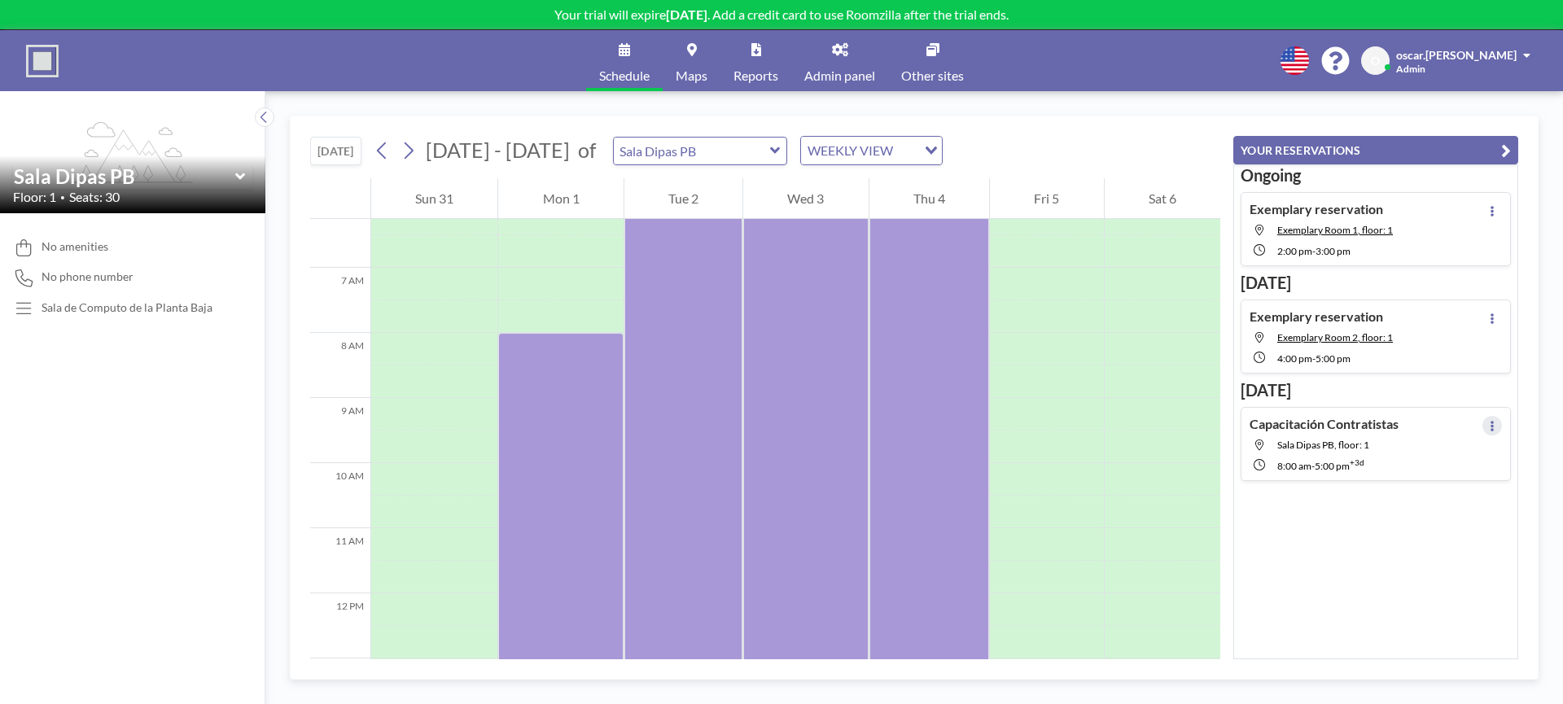
click at [1491, 426] on icon at bounding box center [1492, 426] width 3 height 11
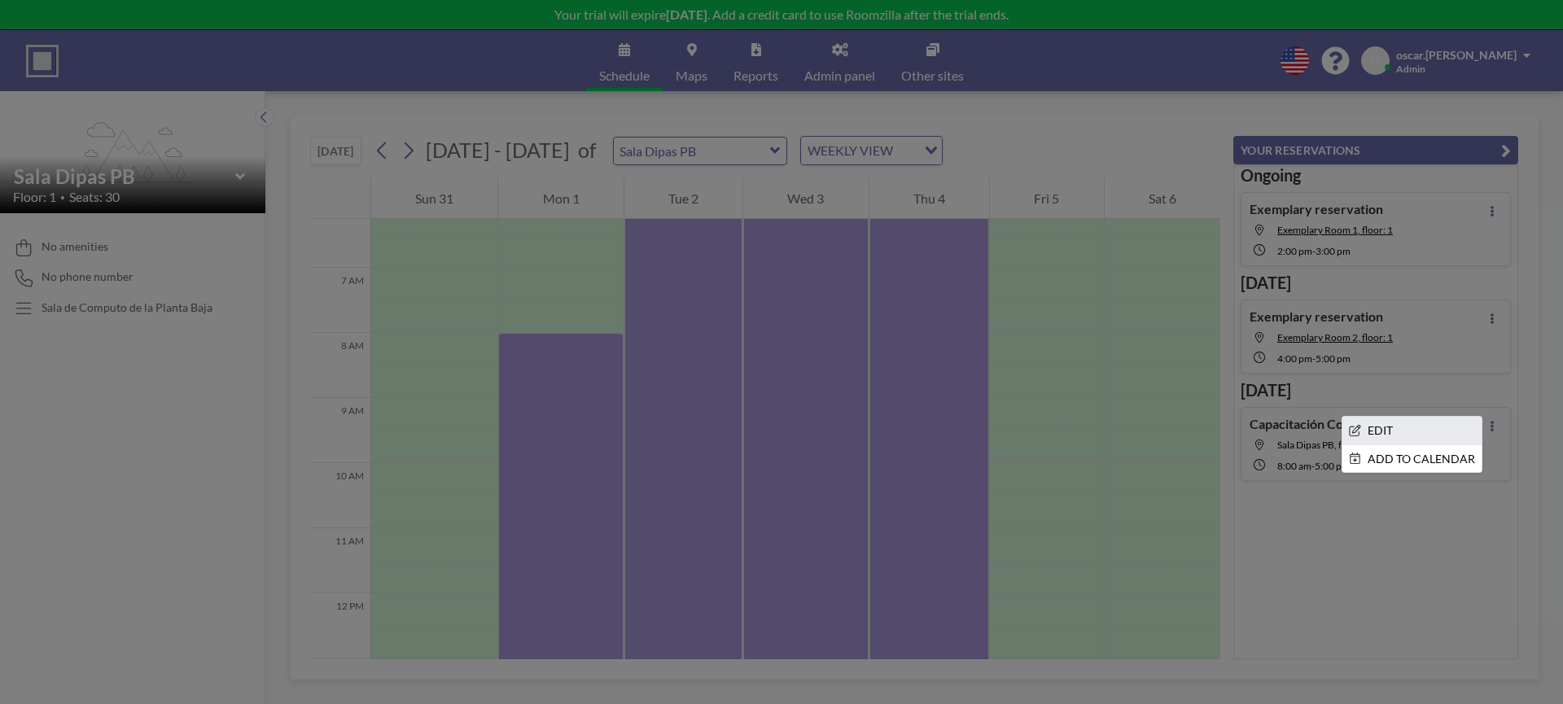
click at [1421, 427] on li "EDIT" at bounding box center [1412, 431] width 139 height 28
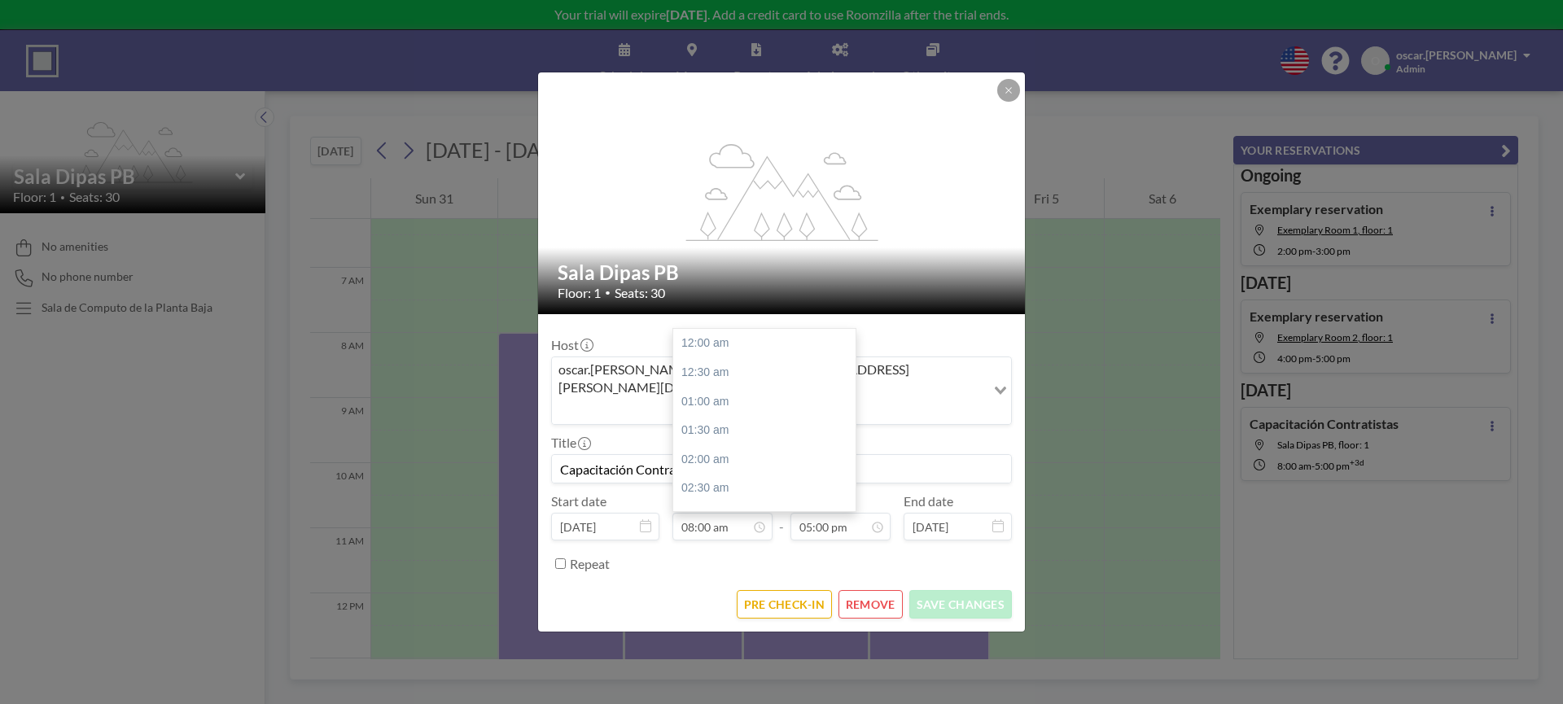
scroll to position [456, 0]
click at [1008, 95] on icon at bounding box center [1009, 90] width 10 height 10
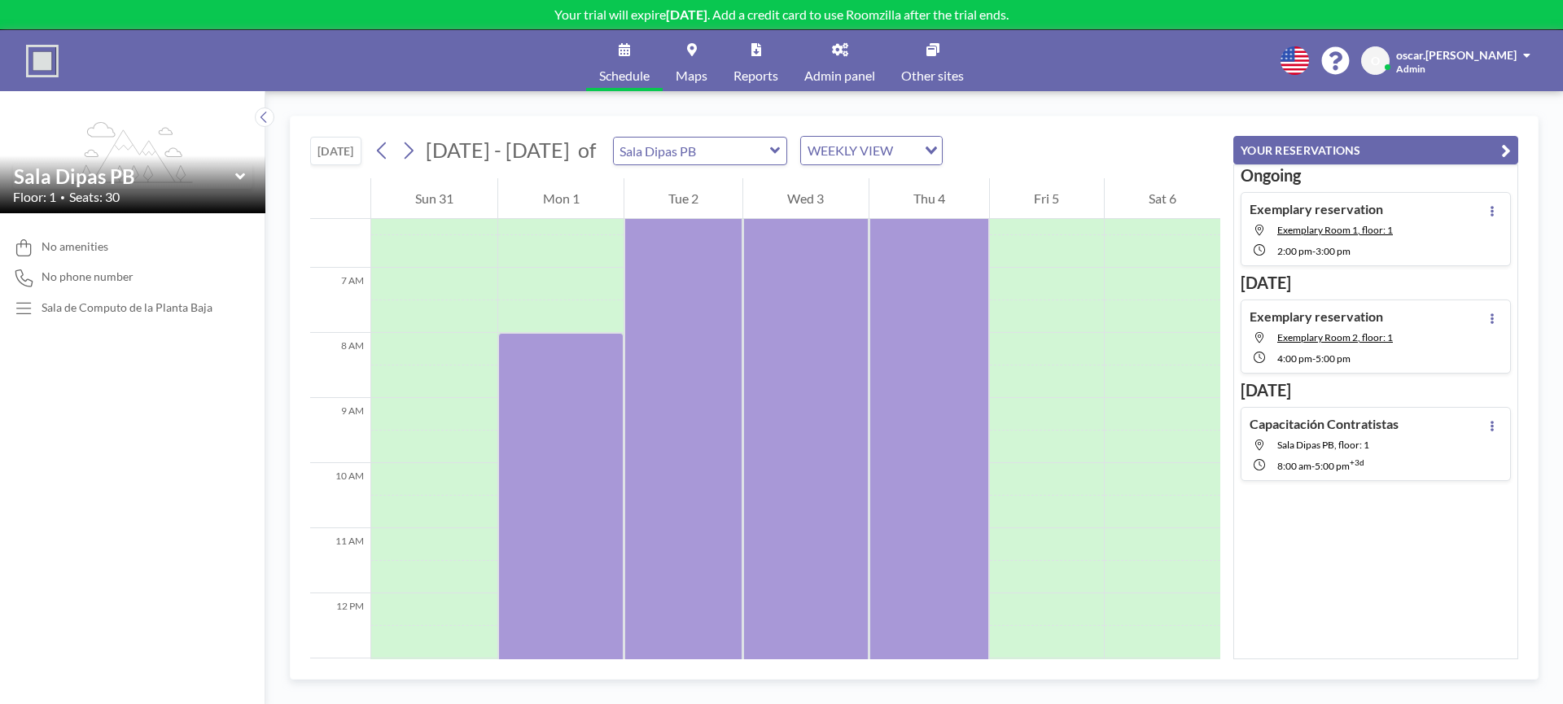
click at [1523, 57] on div "oscar.[PERSON_NAME]" at bounding box center [1463, 54] width 134 height 16
click at [1473, 111] on span "Log out" at bounding box center [1481, 111] width 37 height 16
